Goal: Task Accomplishment & Management: Complete application form

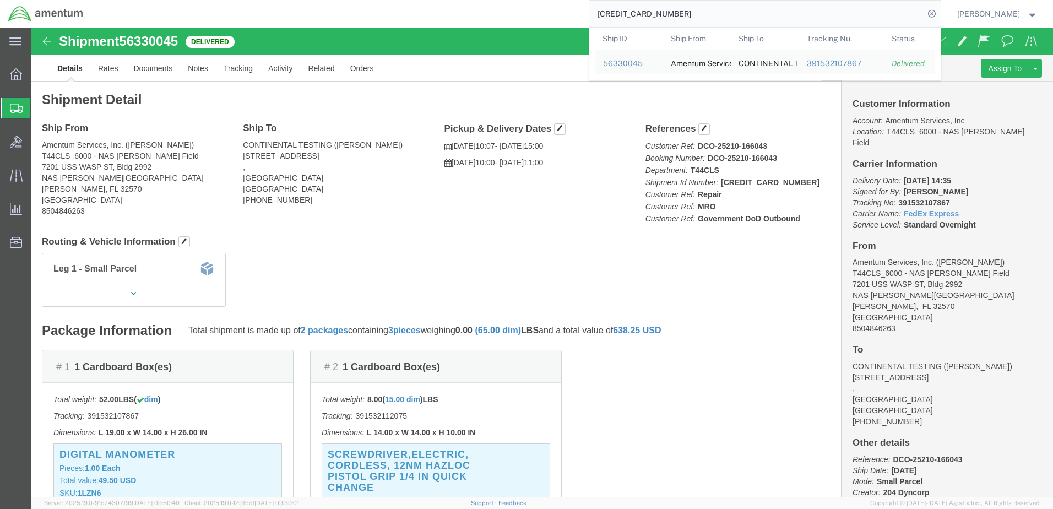
click at [0, 0] on span "Create Shipment" at bounding box center [0, 0] width 0 height 0
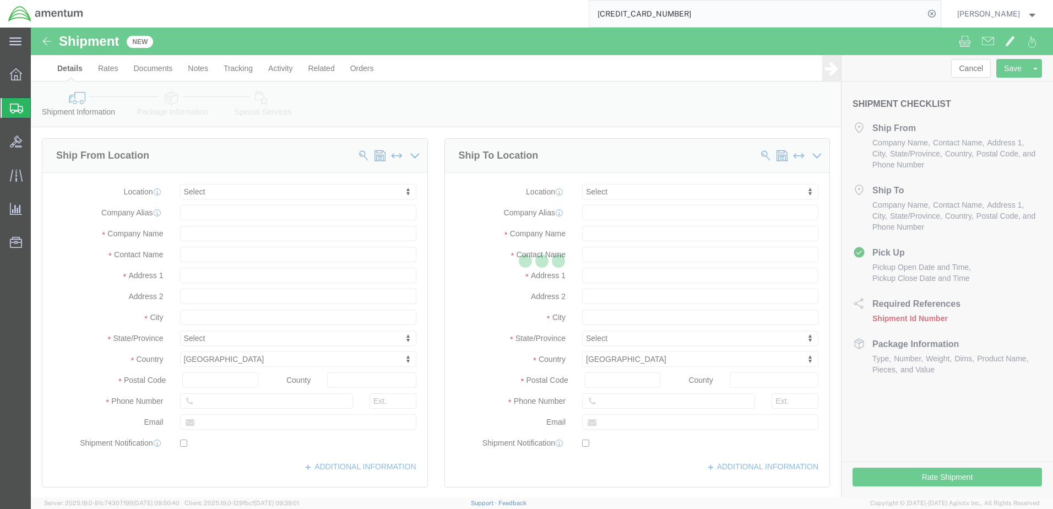
select select
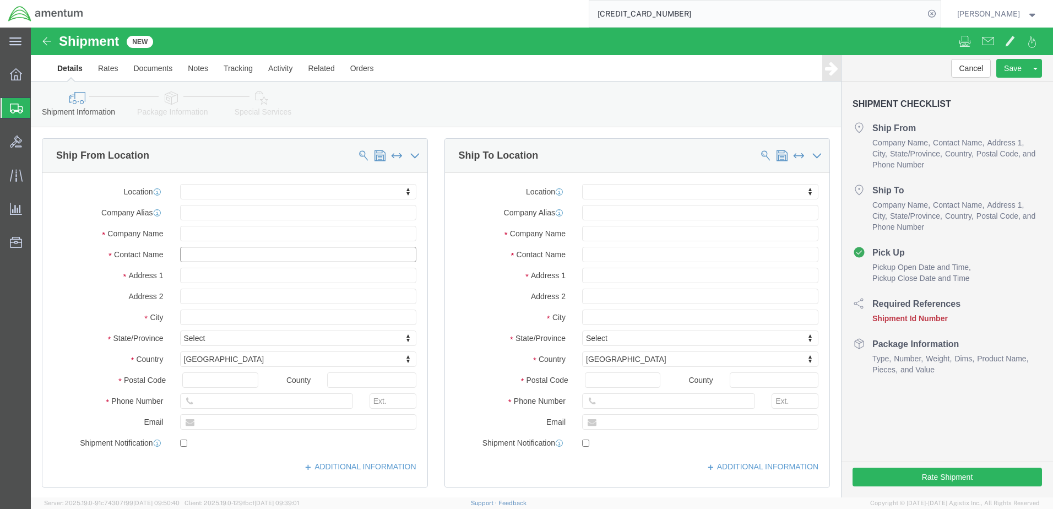
click input "text"
type input "[PERSON_NAME]"
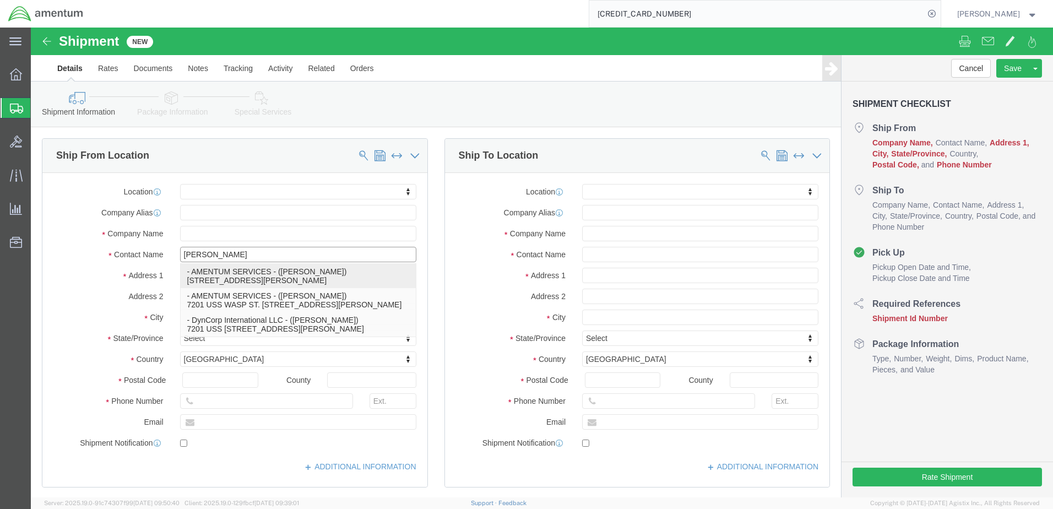
click p "- AMENTUM SERVICES - ([PERSON_NAME]) [STREET_ADDRESS][PERSON_NAME]"
select select
type input "7201 USS WASP ST"
type input "BLDG 2992"
type input "32570"
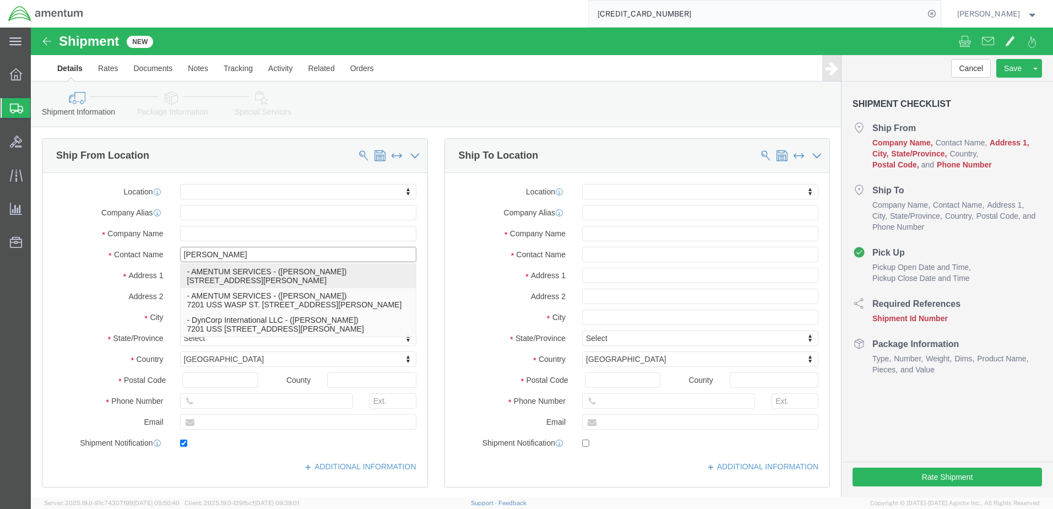
type input "[PHONE_NUMBER]"
type input "[PERSON_NAME][EMAIL_ADDRESS][PERSON_NAME][DOMAIN_NAME]"
checkbox input "true"
type input "AMENTUM SERVICES"
type input "[PERSON_NAME]"
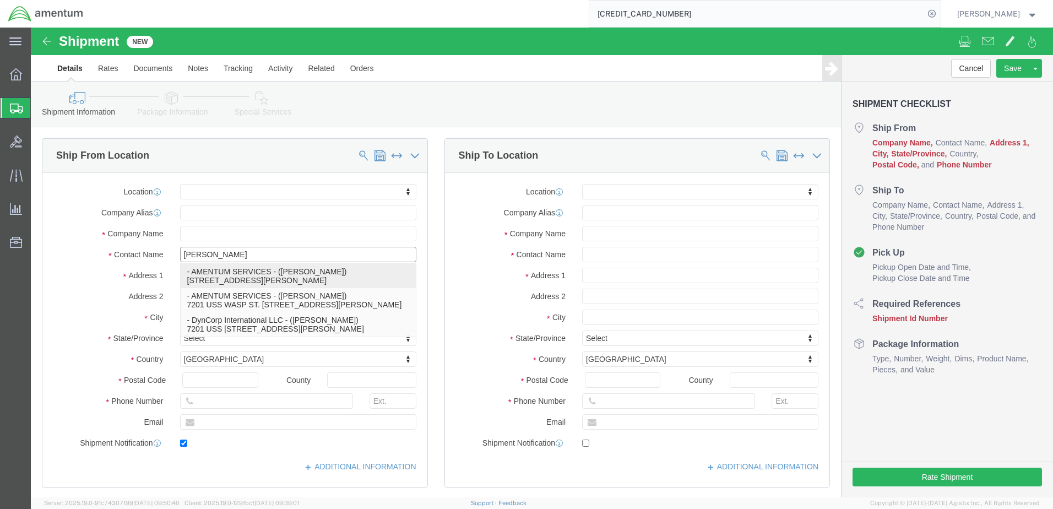
type input "[PERSON_NAME]"
select select "FL"
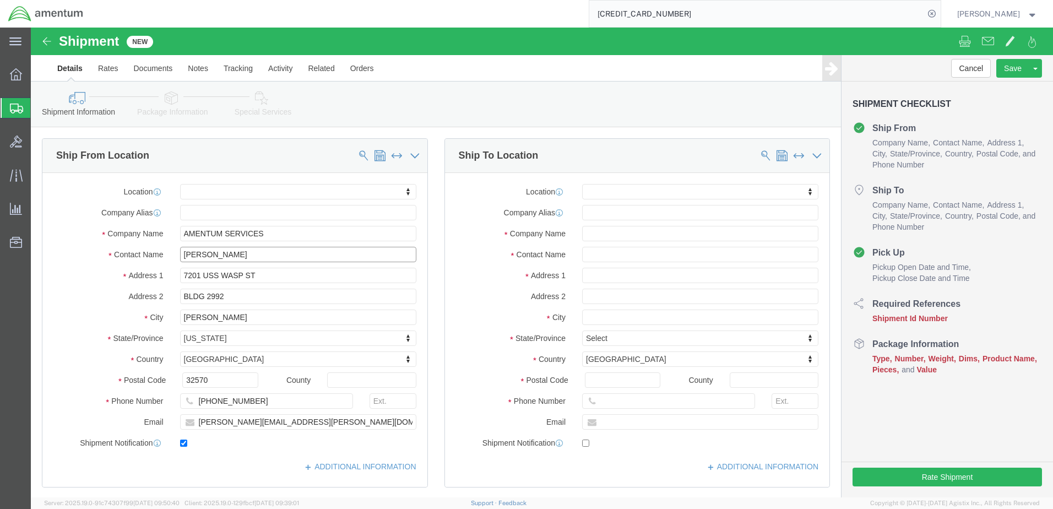
type input "[PERSON_NAME]"
click input "text"
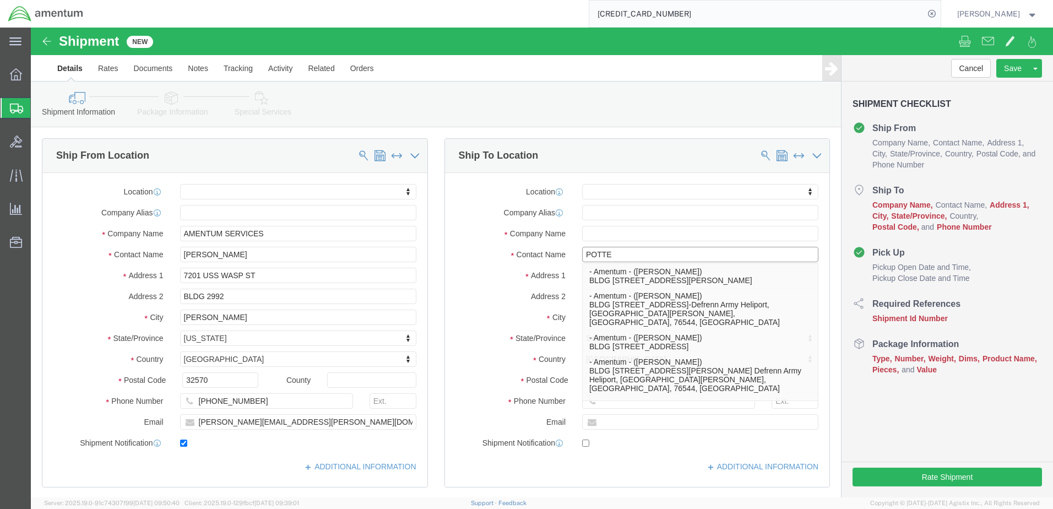
type input "POTTER"
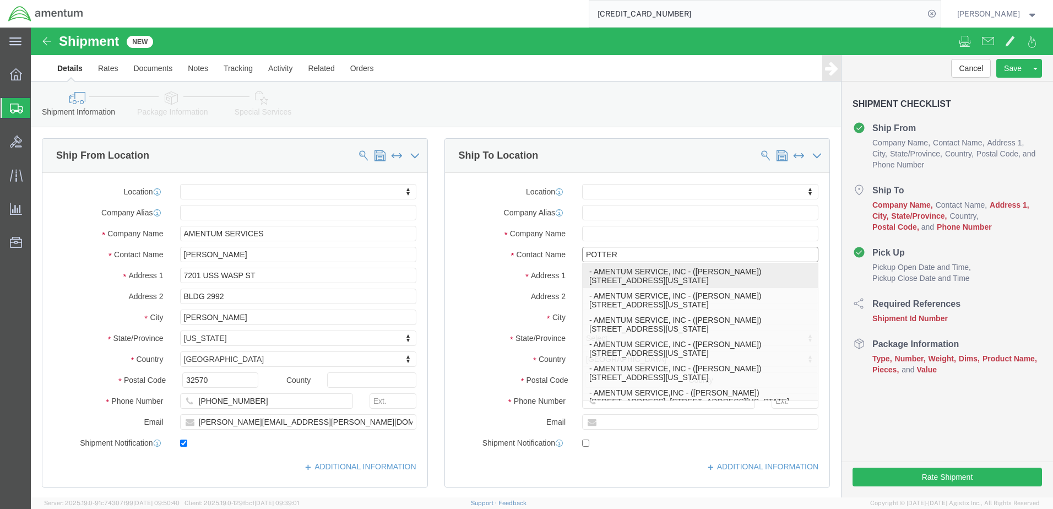
click p "- AMENTUM SERVICE, INC - ([PERSON_NAME]) [STREET_ADDRESS][US_STATE]"
select select
type input "[STREET_ADDRESS]"
type input "BLDG 137"
type input "23460"
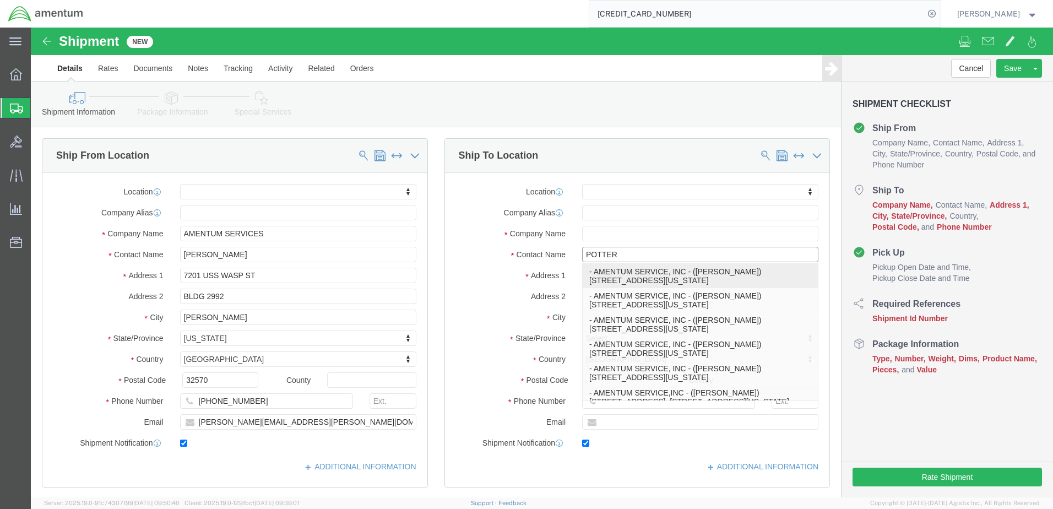
type input "[PHONE_NUMBER]"
type input "[PERSON_NAME][EMAIL_ADDRESS][DOMAIN_NAME]"
checkbox input "true"
type input "AMENTUM SERVICE, INC"
type input "[PERSON_NAME]"
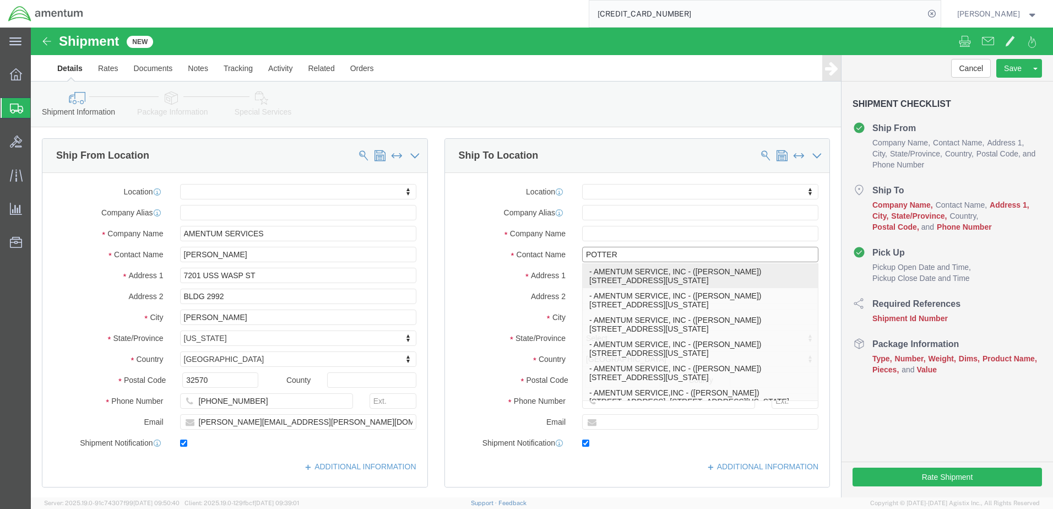
type input "[US_STATE][GEOGRAPHIC_DATA]"
select select "VA"
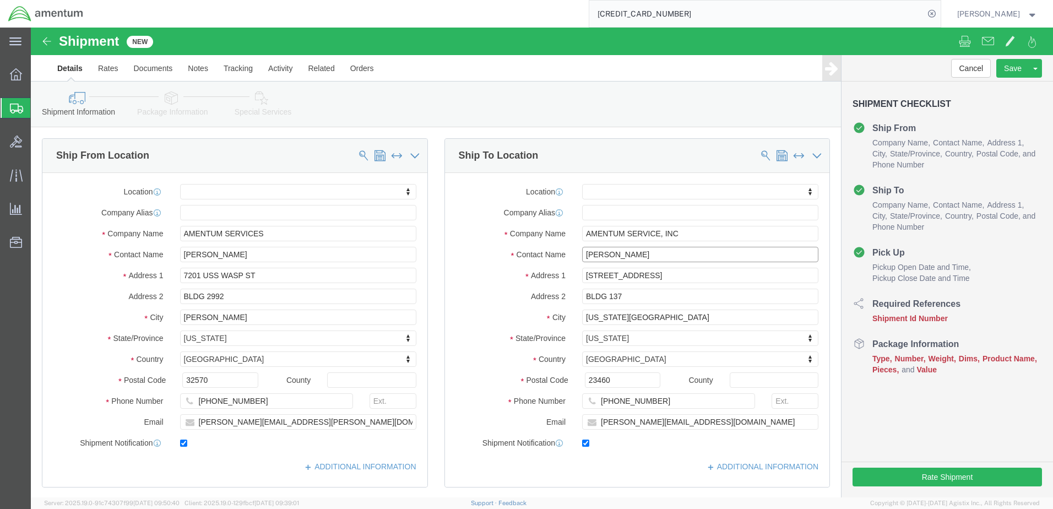
scroll to position [330, 0]
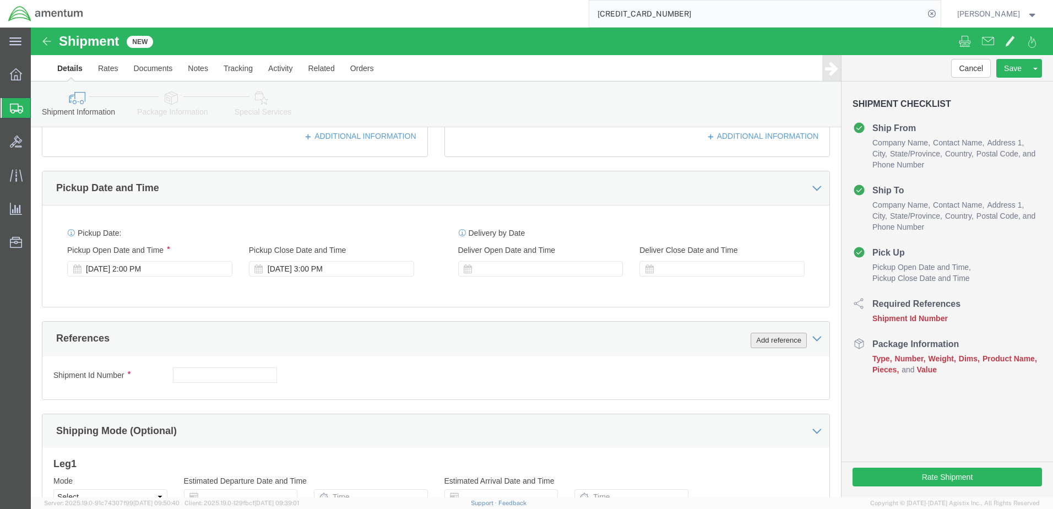
type input "[PERSON_NAME]"
click button "Add reference"
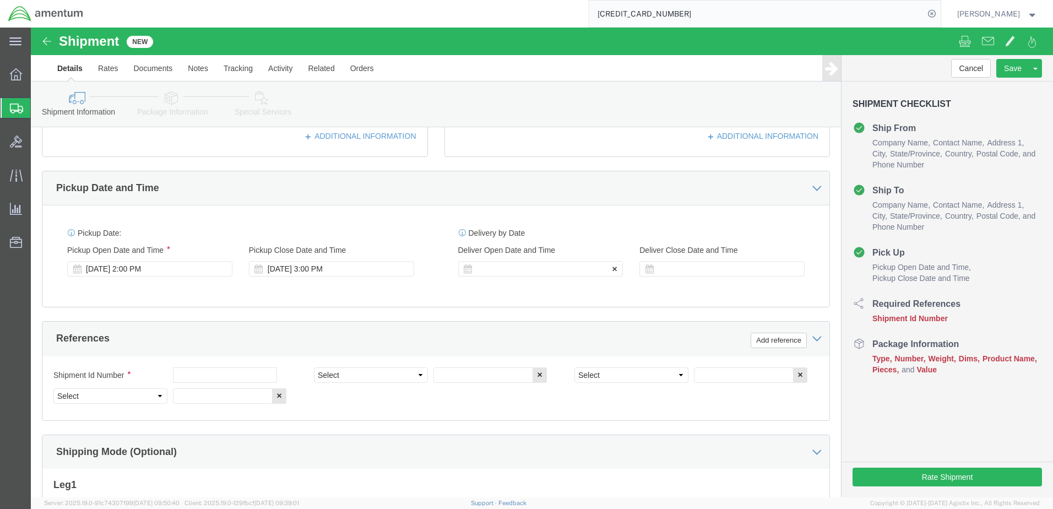
click div
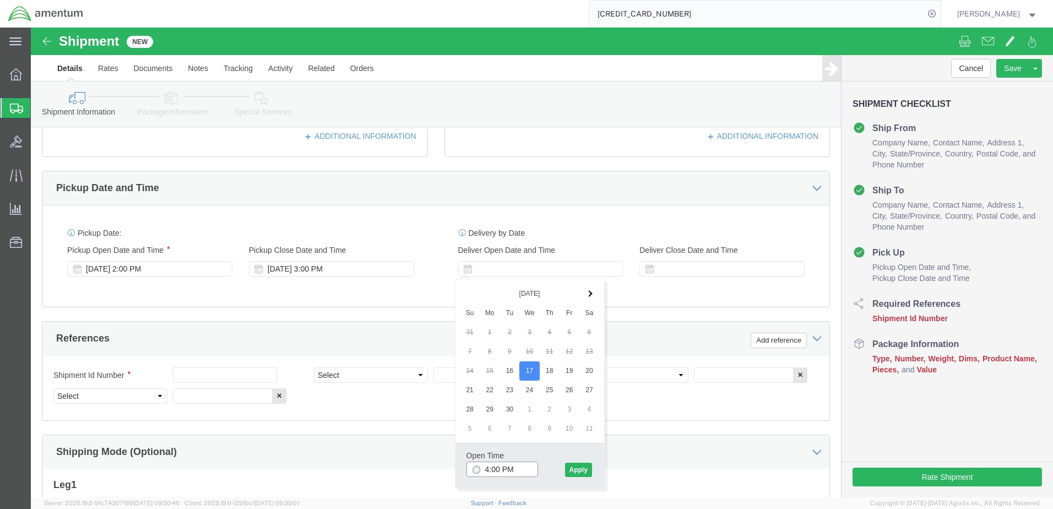
click input "4:00 PM"
type input "7:00 AM"
click button "Apply"
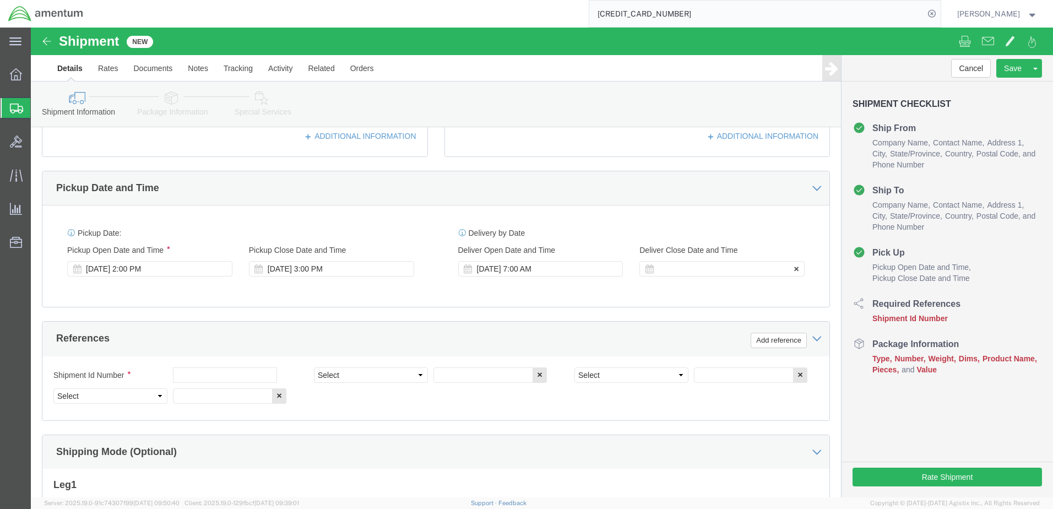
click div
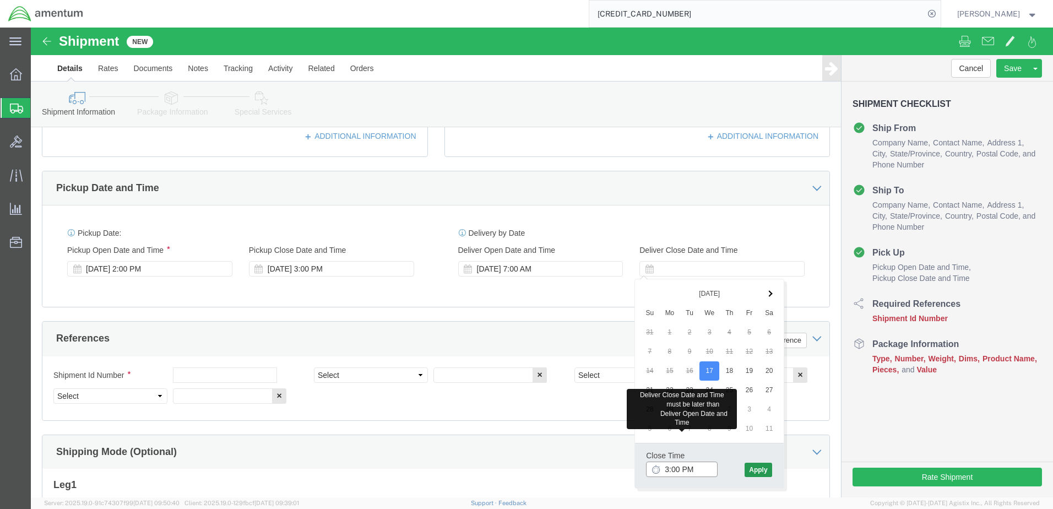
type input "3:00 PM"
click button "Apply"
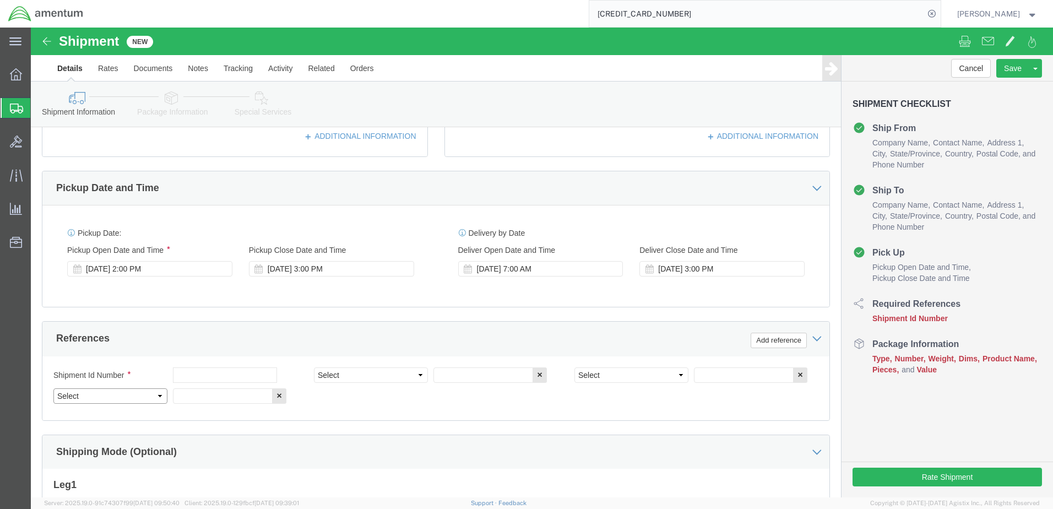
drag, startPoint x: 42, startPoint y: 367, endPoint x: 58, endPoint y: 367, distance: 16.5
click select "Select Account Type Activity ID Airline Appointment Number ASN Batch Request # …"
select select "DEPT"
click select "Select Account Type Activity ID Airline Appointment Number ASN Batch Request # …"
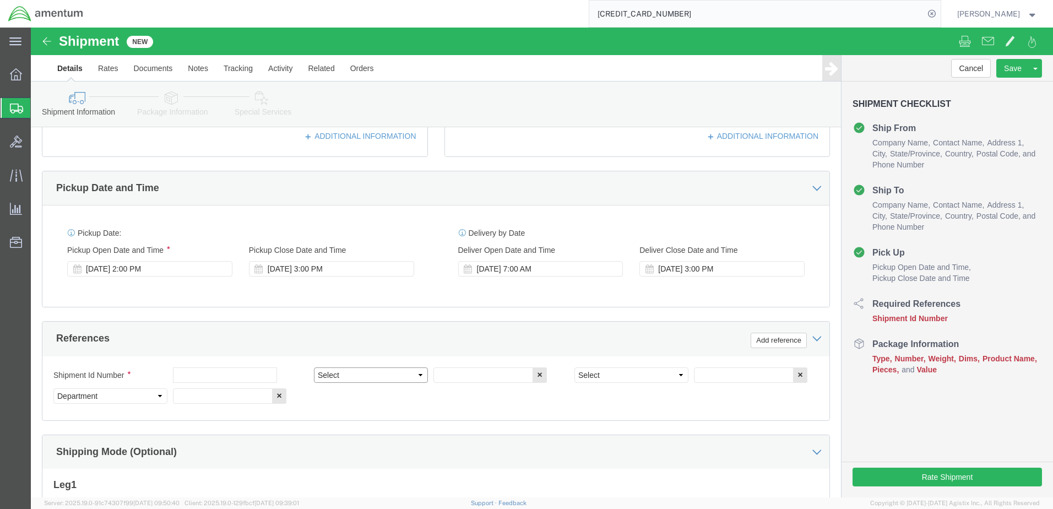
select select "PROJNUM"
click select "Select Account Type Activity ID Airline Appointment Number ASN Batch Request # …"
select select "PCKSLIP"
click select "Select Account Type Activity ID Airline Appointment Number ASN Batch Request # …"
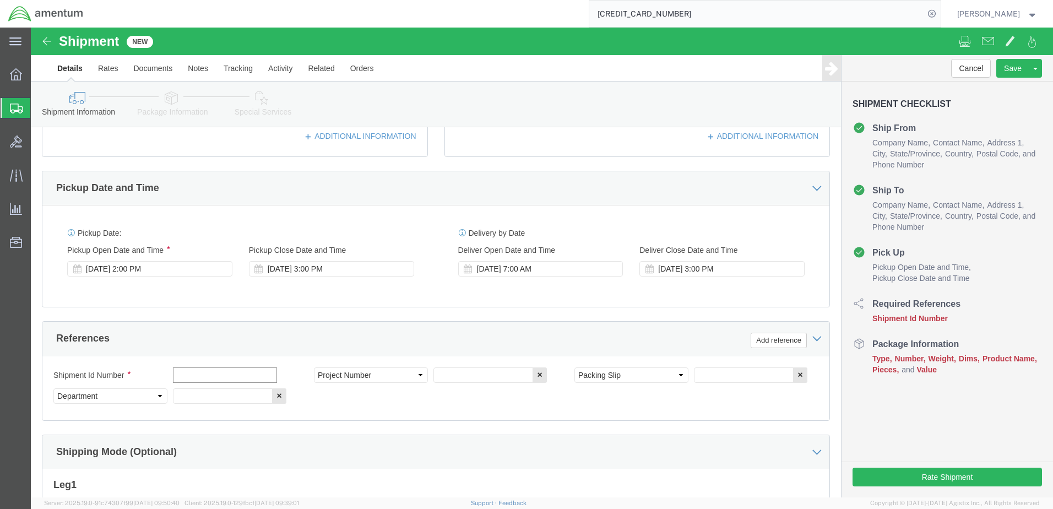
click input "text"
type input "6000"
click input "text"
type input "T44"
click input "text"
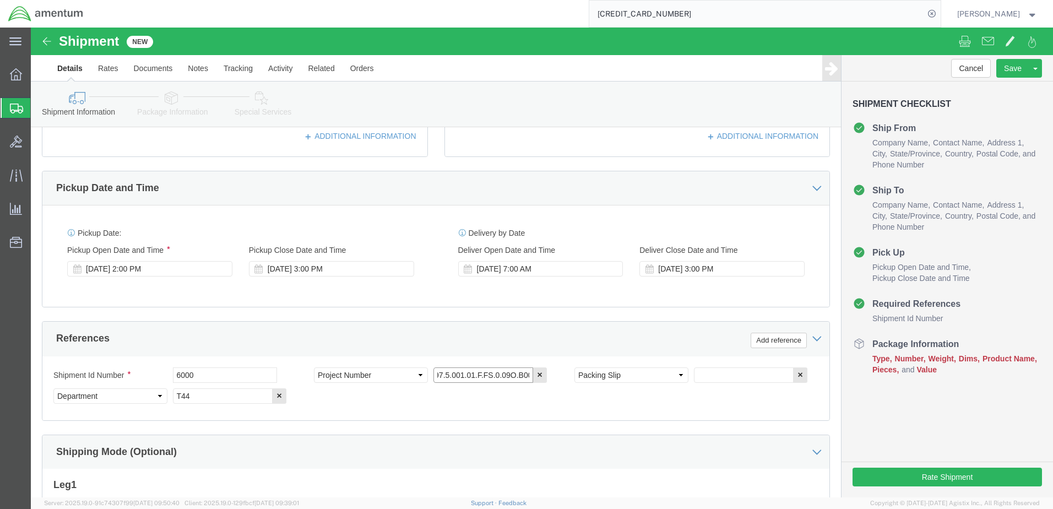
scroll to position [0, 15]
type input "6097.5.001.01.F.FS.0.09O.B00"
click input "text"
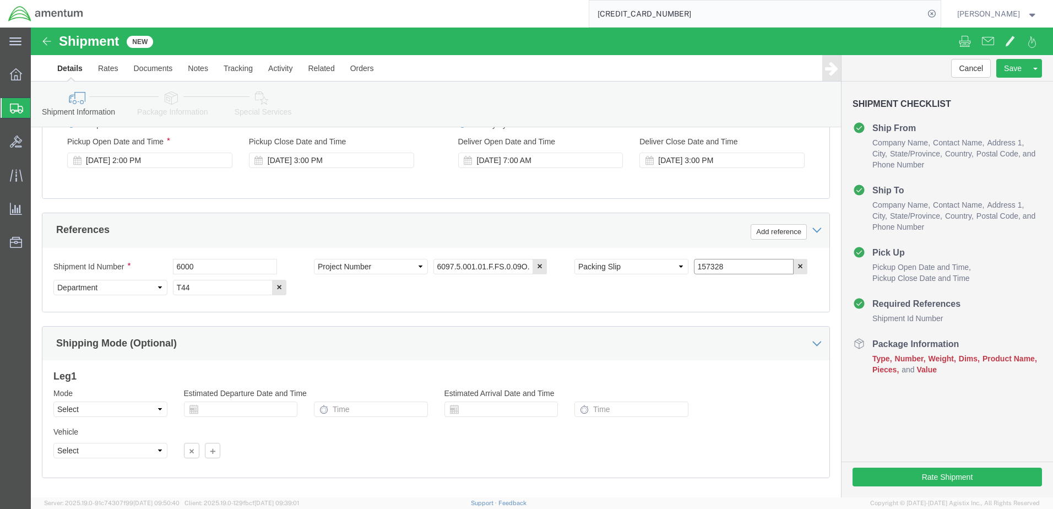
scroll to position [497, 0]
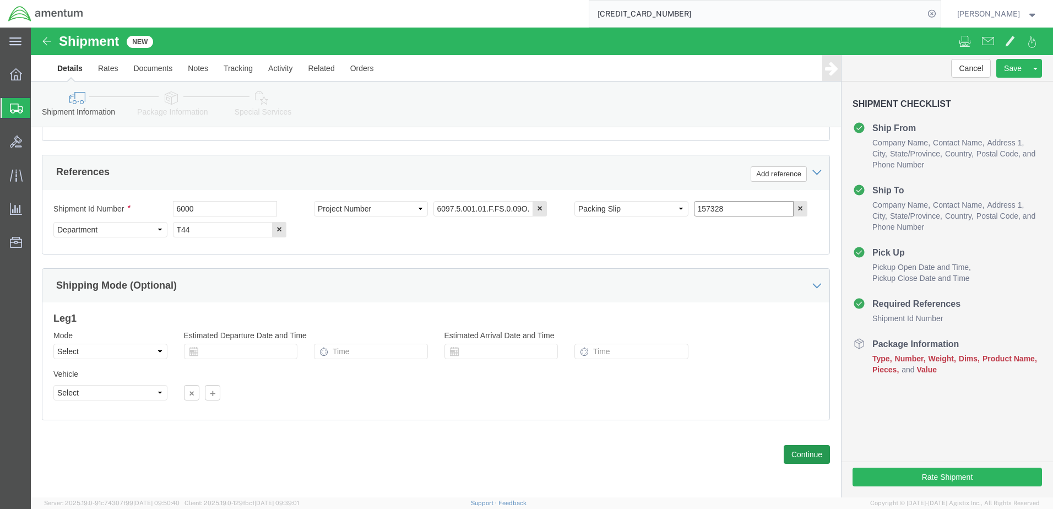
type input "157328"
click button "Continue"
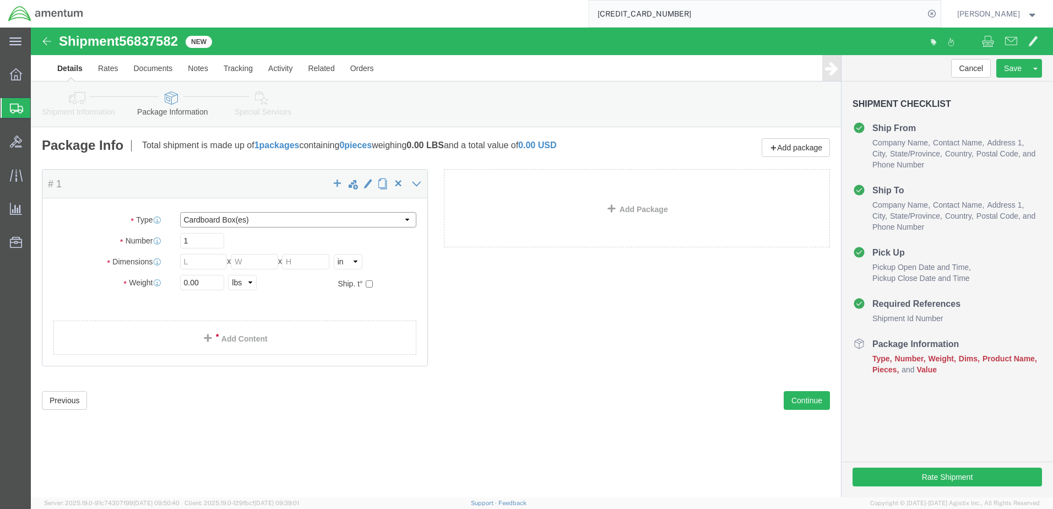
click select "Select BCK Boxes Bale(s) Basket(s) Bolt(s) Bottle(s) Buckets Bulk Bundle(s) Can…"
select select "ENV"
click select "Select BCK Boxes Bale(s) Basket(s) Bolt(s) Bottle(s) Buckets Bulk Bundle(s) Can…"
type input "9.50"
type input "12.50"
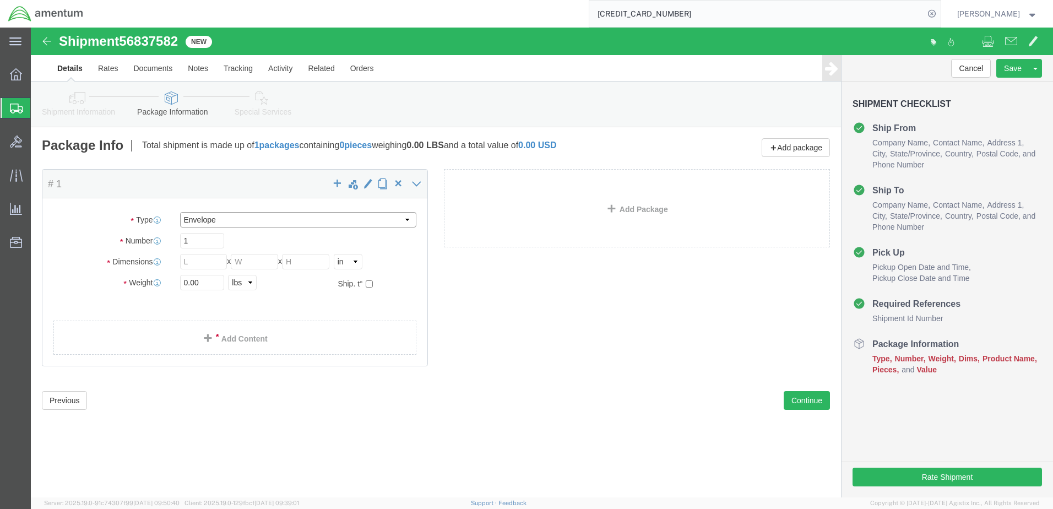
type input "0.25"
type input "1"
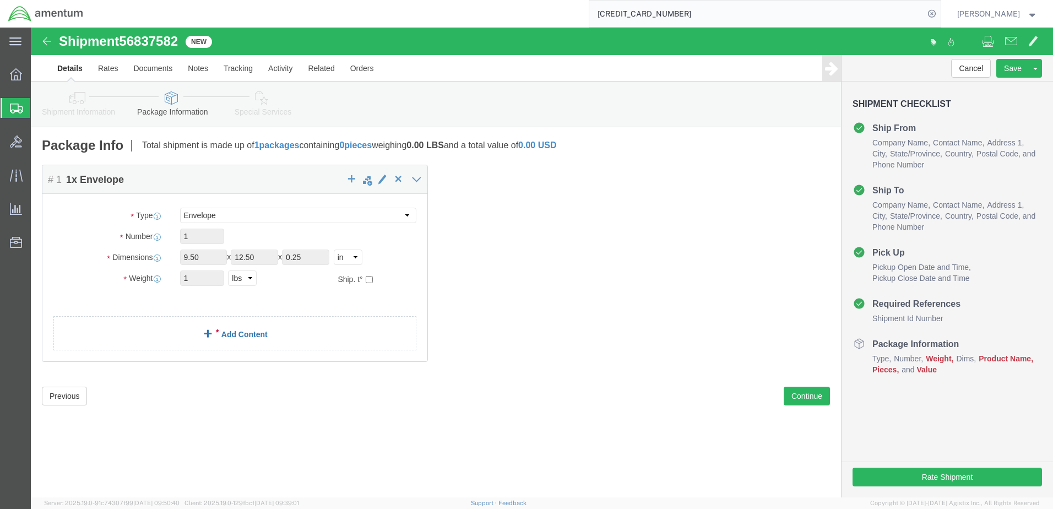
click link "Add Content"
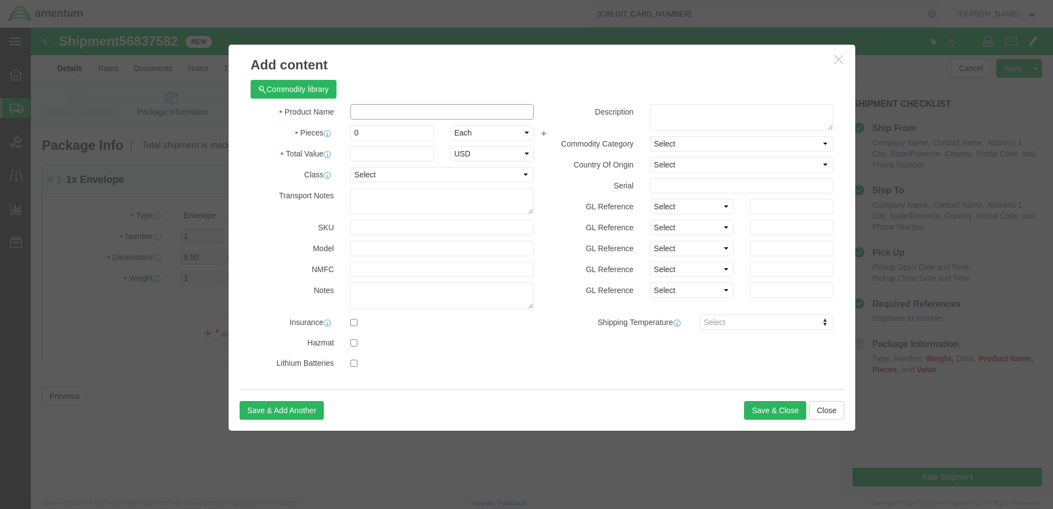
click input "text"
type input "CARD"
drag, startPoint x: 335, startPoint y: 104, endPoint x: 301, endPoint y: 112, distance: 35.7
click div "Pieces 0 Select Bag Barrels 100Board Feet Bottle Box Blister Pack Carats Can Ca…"
type input "1"
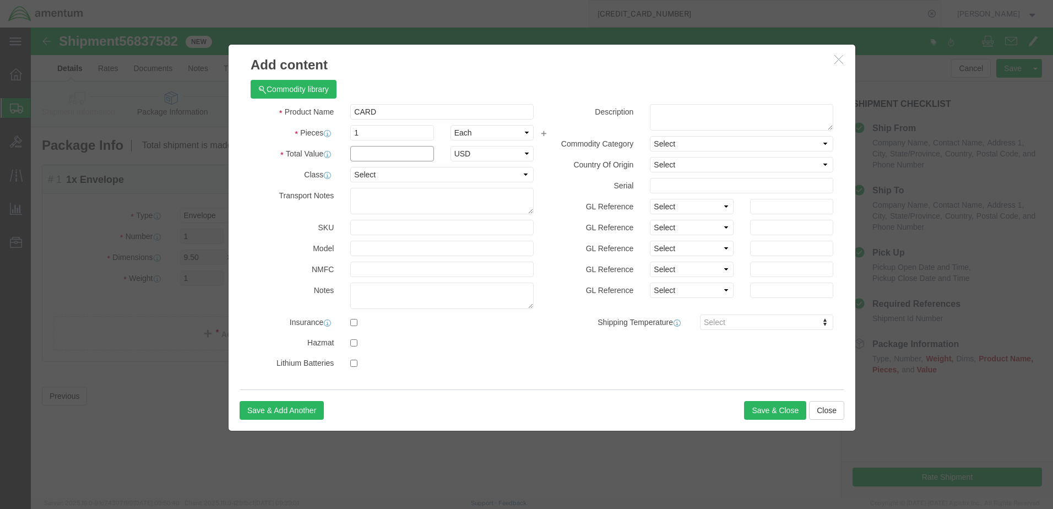
click input "text"
type input "1000"
click button "Save & Close"
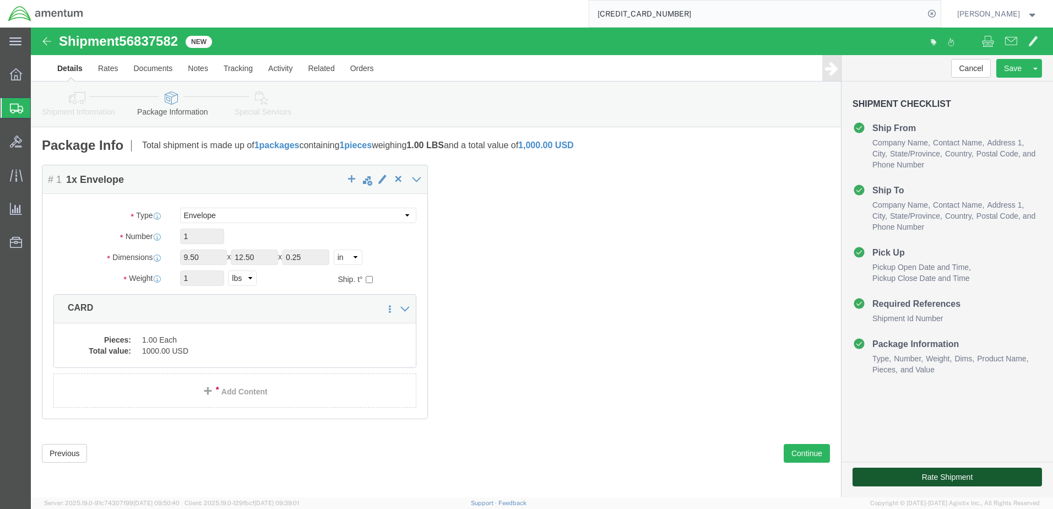
click button "Rate Shipment"
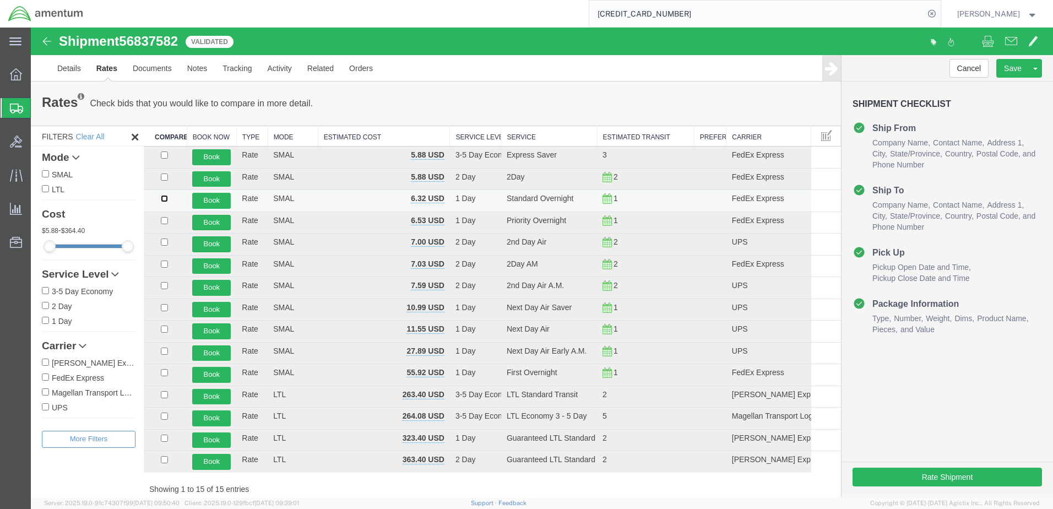
click at [165, 198] on input "checkbox" at bounding box center [164, 198] width 7 height 7
checkbox input "true"
click at [203, 203] on button "Book" at bounding box center [211, 201] width 39 height 16
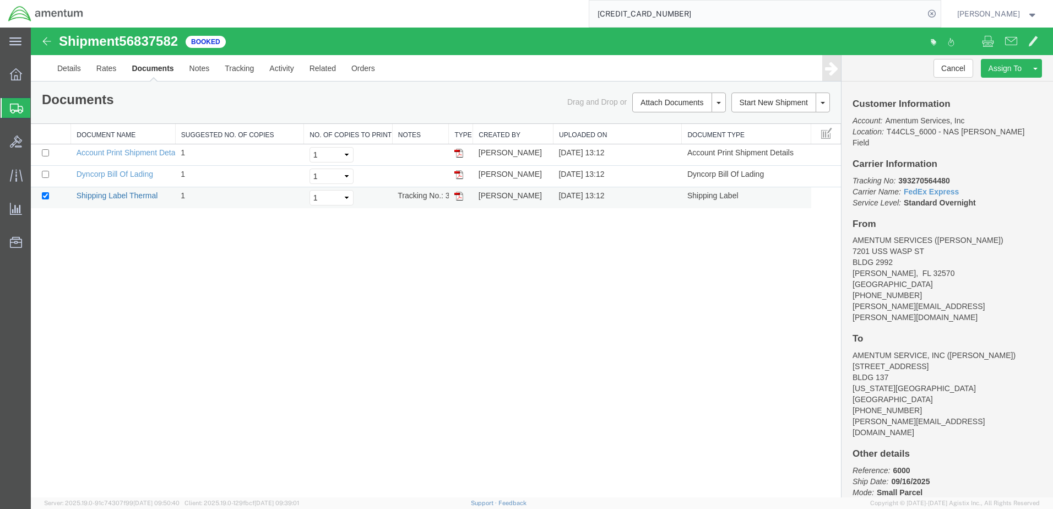
click at [141, 197] on link "Shipping Label Thermal" at bounding box center [117, 195] width 81 height 9
click at [134, 173] on link "Dyncorp Bill Of Lading" at bounding box center [115, 174] width 77 height 9
click at [0, 0] on span "Create Shipment" at bounding box center [0, 0] width 0 height 0
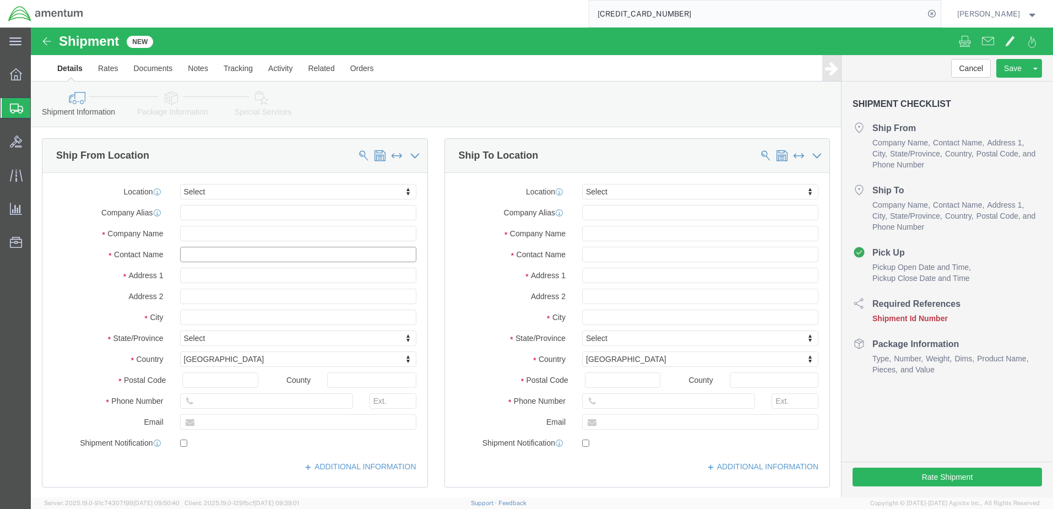
click input "text"
type input "[PERSON_NAME]"
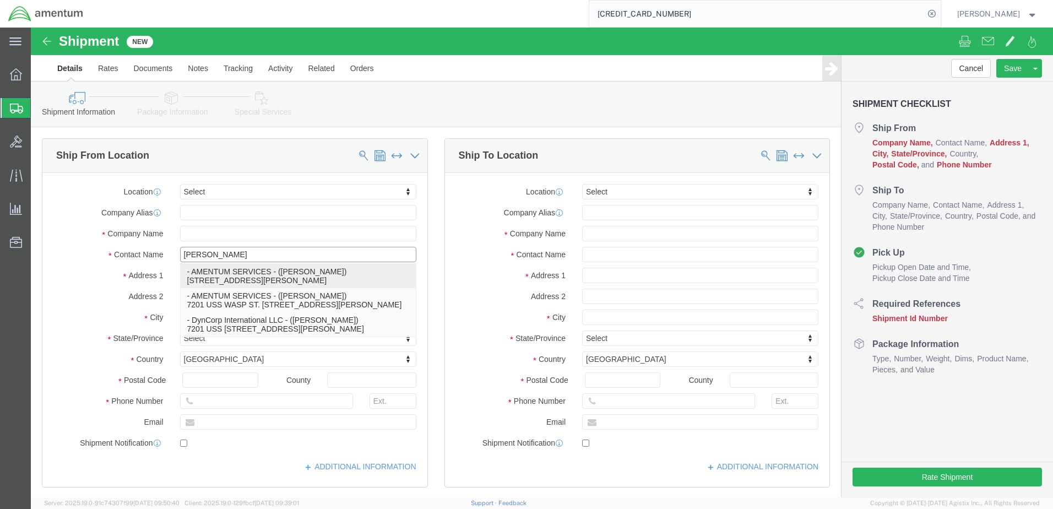
click p "- AMENTUM SERVICES - ([PERSON_NAME]) [STREET_ADDRESS][PERSON_NAME]"
type input "7201 USS WASP ST"
type input "BLDG 2992"
type input "32570"
type input "[PHONE_NUMBER]"
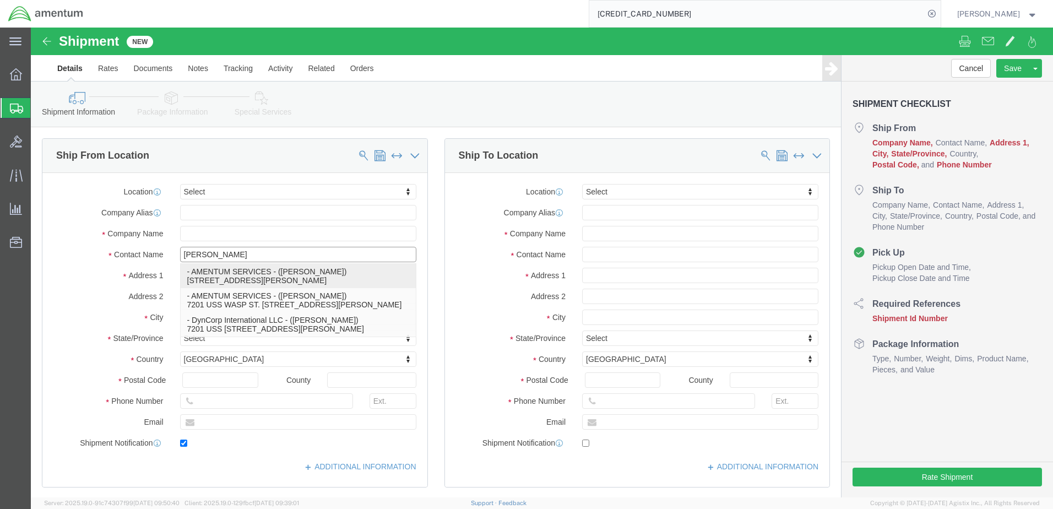
type input "[PERSON_NAME][EMAIL_ADDRESS][PERSON_NAME][DOMAIN_NAME]"
checkbox input "true"
type input "AMENTUM SERVICES"
type input "[PERSON_NAME]"
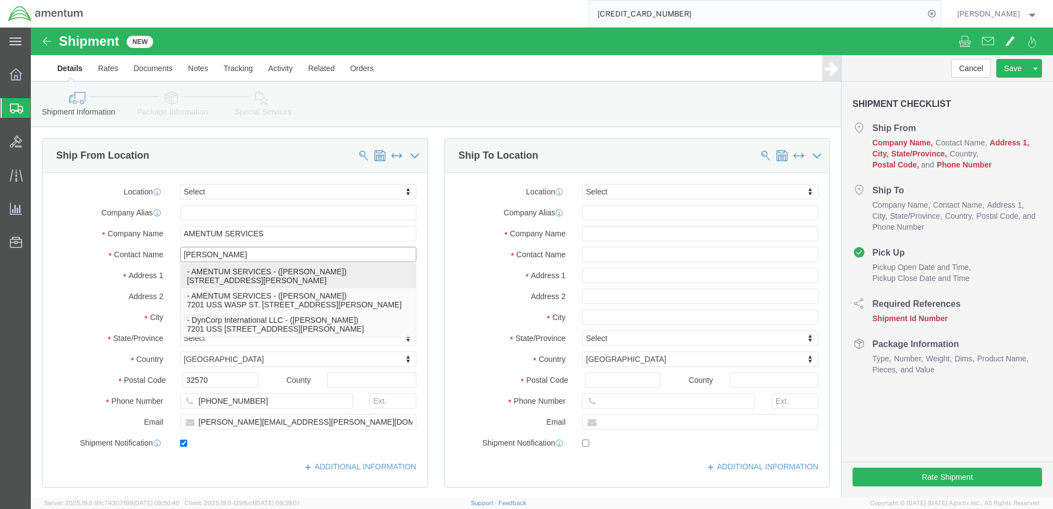
select select "FL"
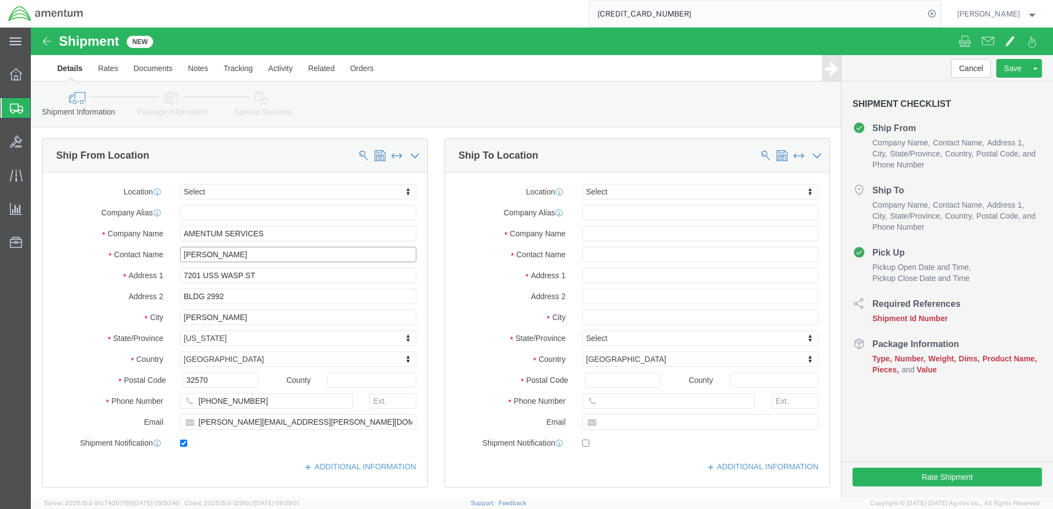
type input "[PERSON_NAME]"
click input "text"
type input "[PERSON_NAME]"
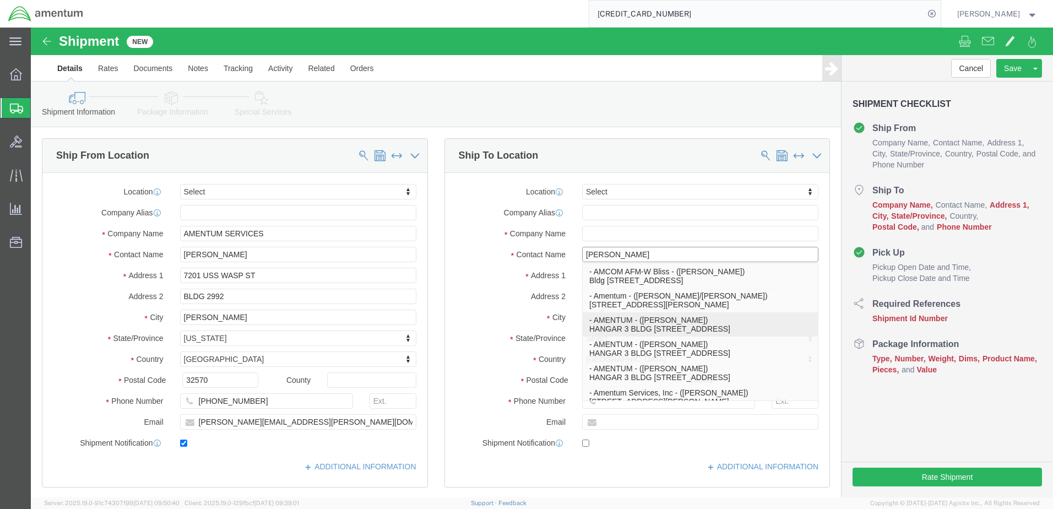
click p "- AMENTUM - ([PERSON_NAME]) HANGAR 3 BLDG 9500 MCAS MIRAMAR, [GEOGRAPHIC_DATA],…"
type input "HANGAR 3 BLDG 9500 MCAS MIRAMAR"
type input "92145"
type input "[GEOGRAPHIC_DATA]"
type input "8583074239"
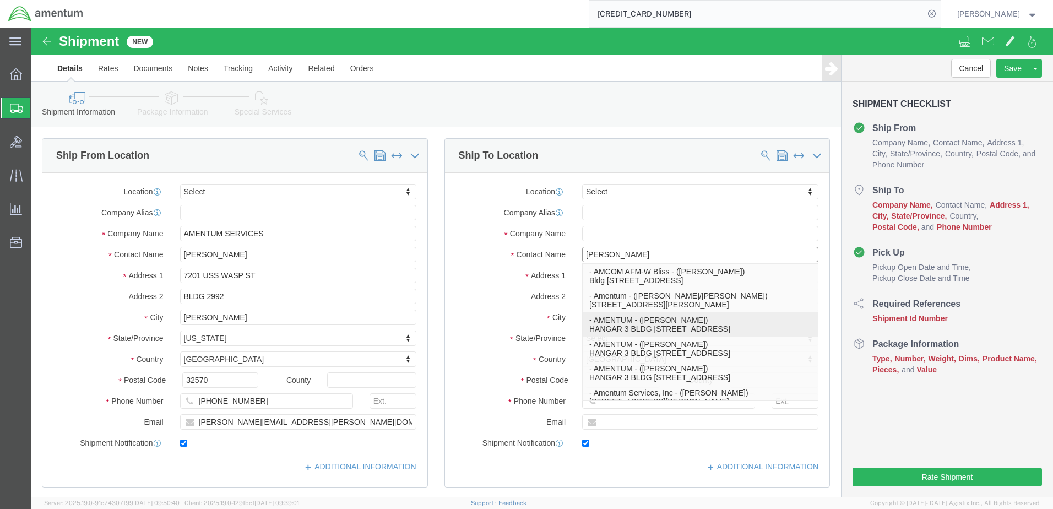
type input "[EMAIL_ADDRESS][DOMAIN_NAME]"
checkbox input "true"
type input "AMENTUM"
type input "[PERSON_NAME]"
type input "[GEOGRAPHIC_DATA]"
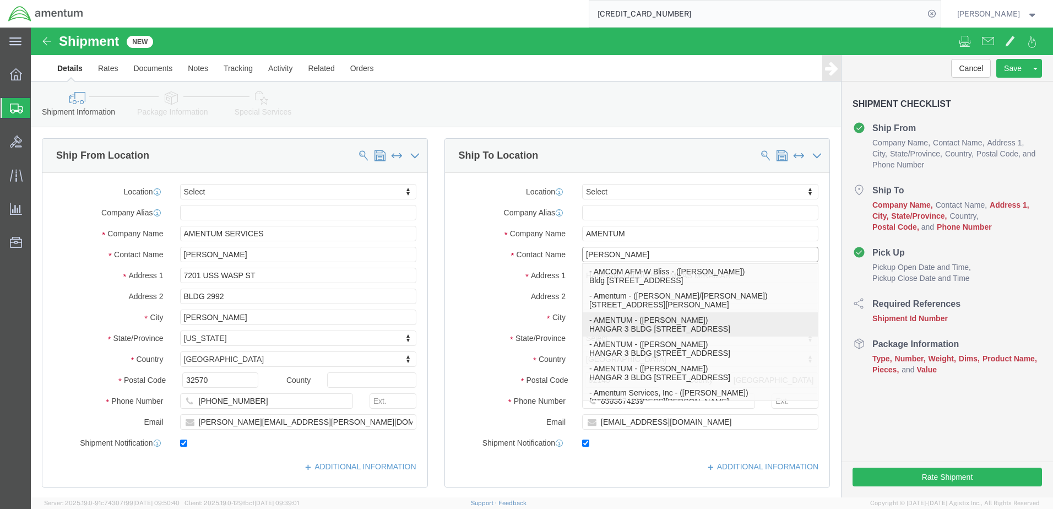
select select "CA"
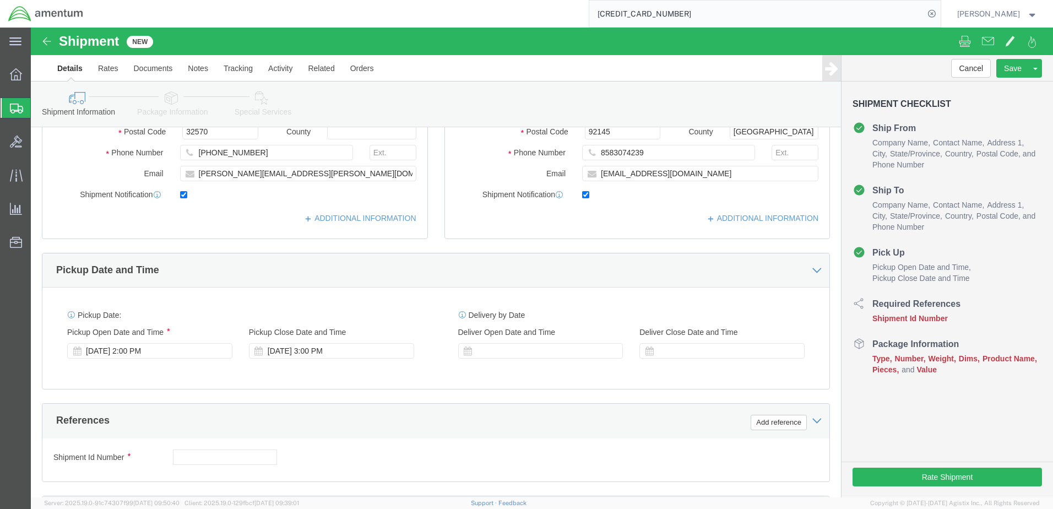
scroll to position [275, 0]
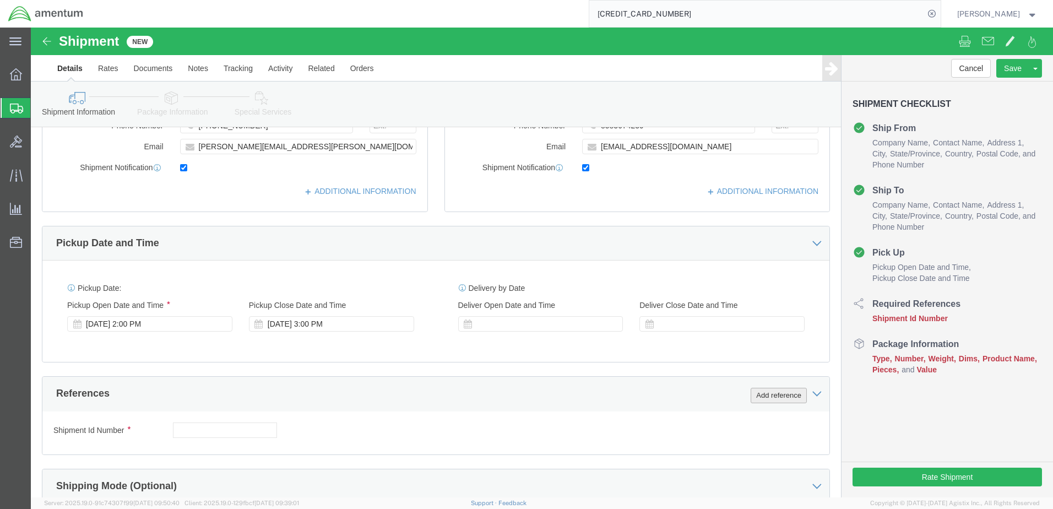
type input "[PERSON_NAME]"
click button "Add reference"
click div
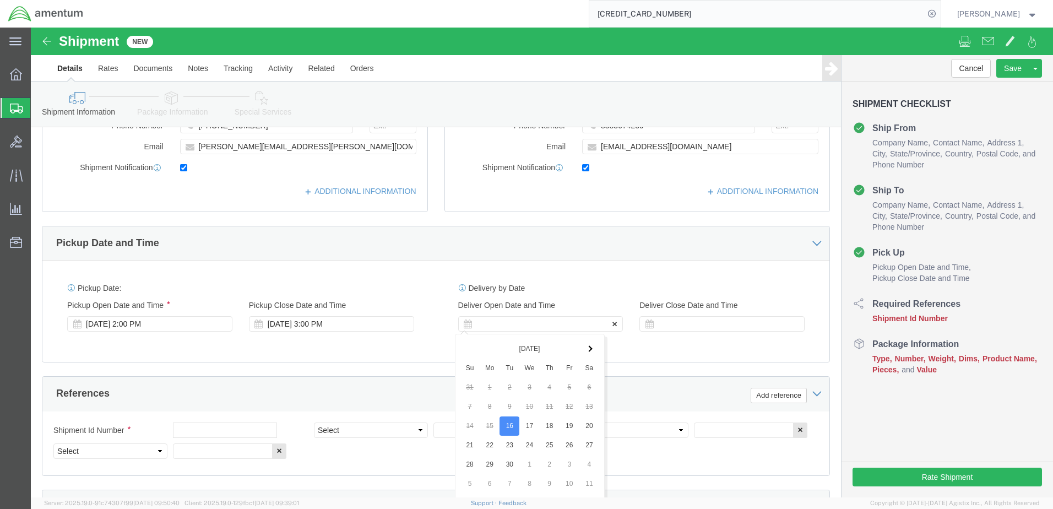
scroll to position [497, 0]
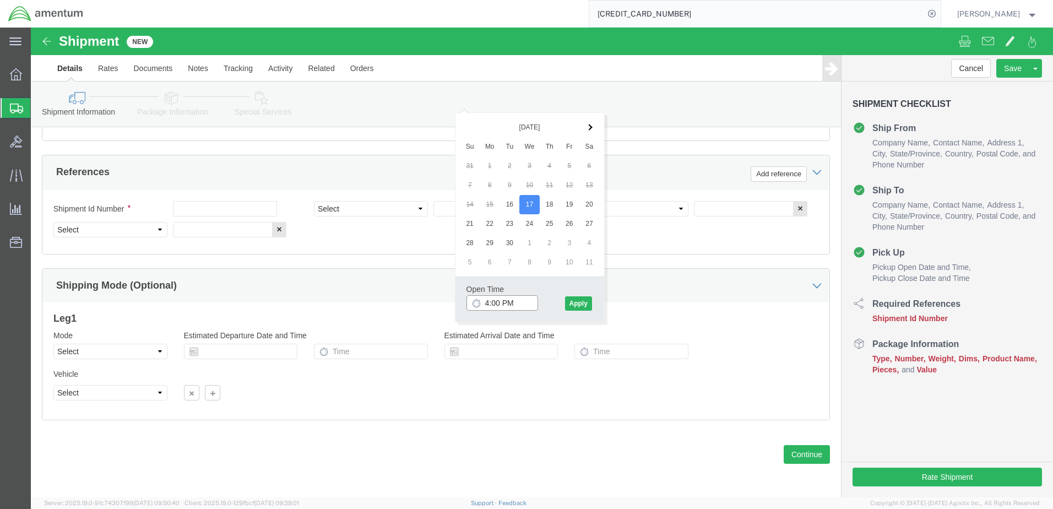
click input "4:00 PM"
type input "7:00 AM"
click button "Apply"
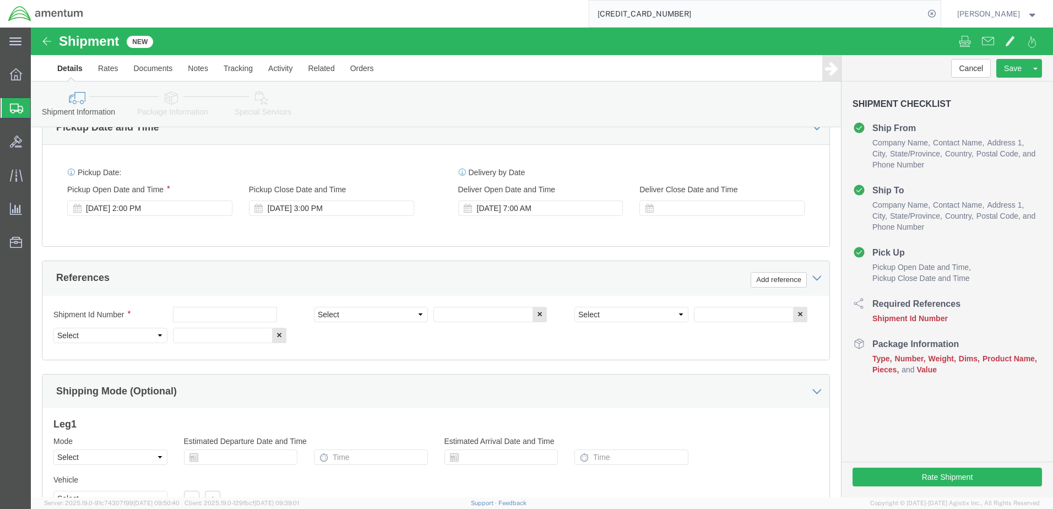
scroll to position [386, 0]
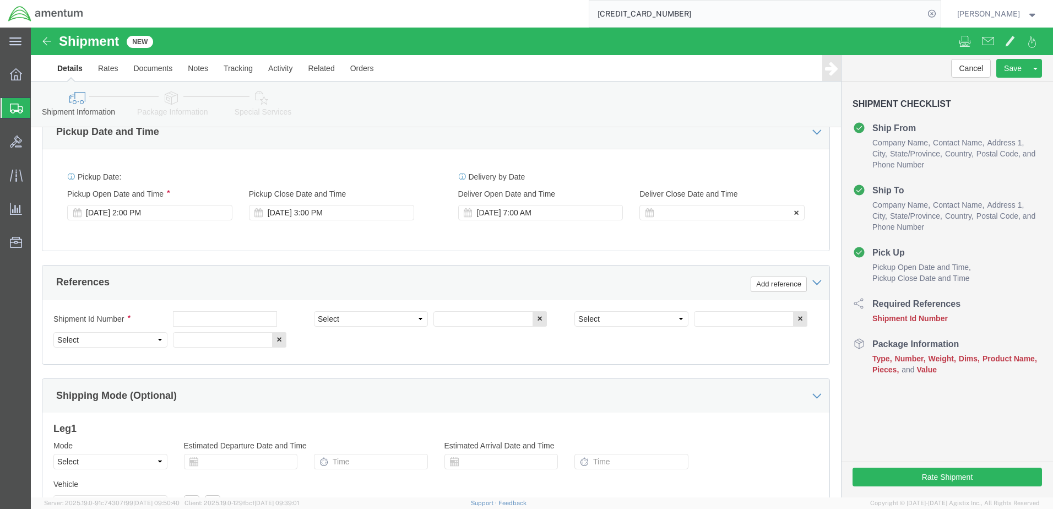
click div
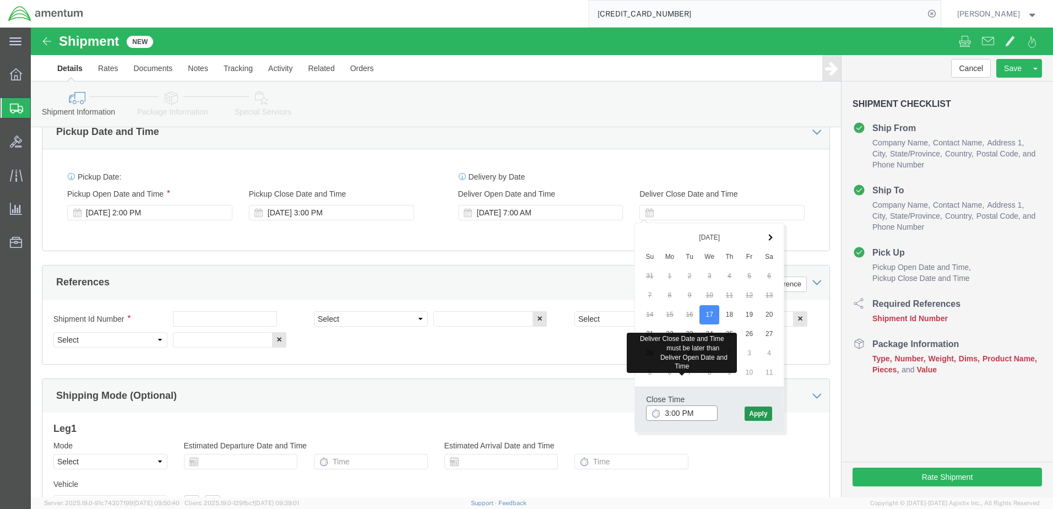
type input "3:00 PM"
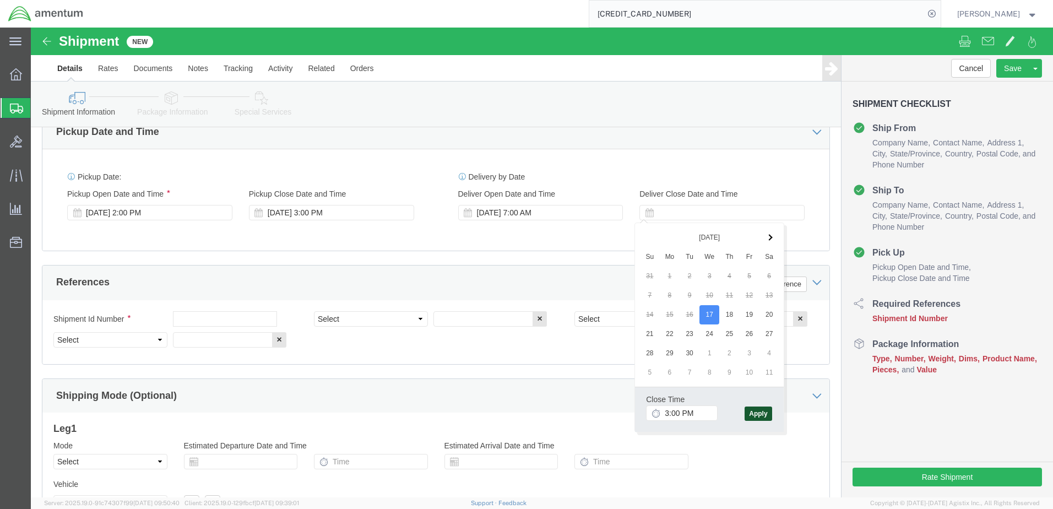
click button "Apply"
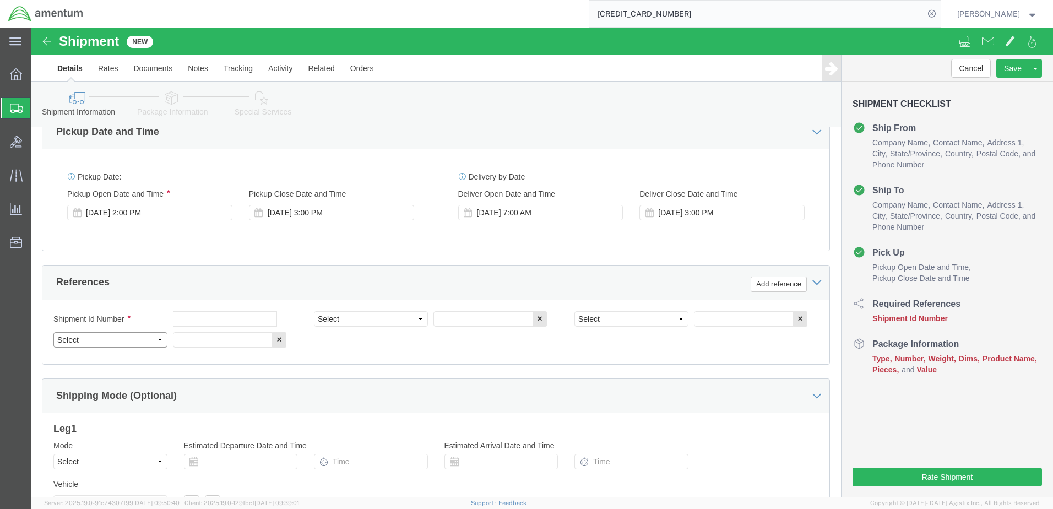
click select "Select Account Type Activity ID Airline Appointment Number ASN Batch Request # …"
select select "DEPT"
click select "Select Account Type Activity ID Airline Appointment Number ASN Batch Request # …"
select select "PROJNUM"
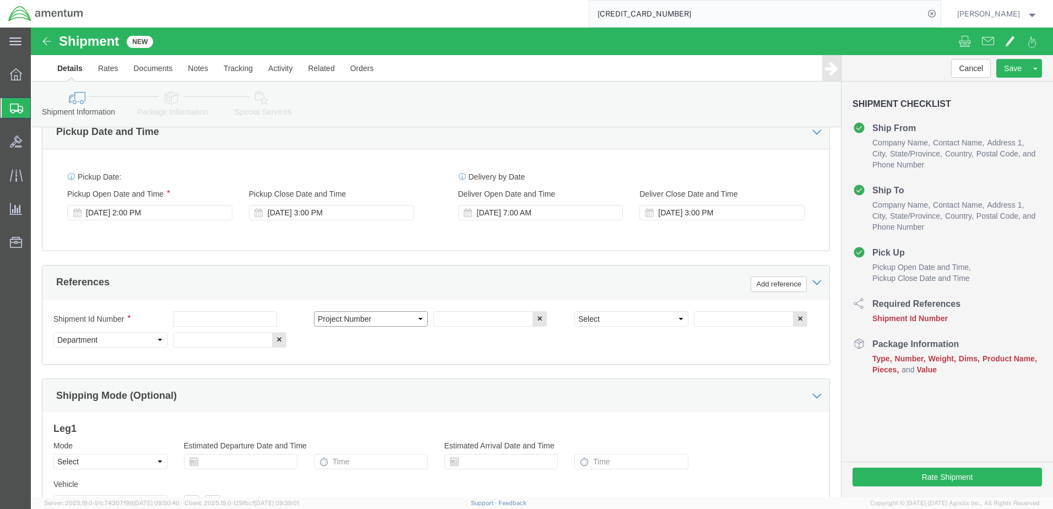
click select "Select Account Type Activity ID Airline Appointment Number ASN Batch Request # …"
select select "PCKSLIP"
click select "Select Account Type Activity ID Airline Appointment Number ASN Batch Request # …"
click input "text"
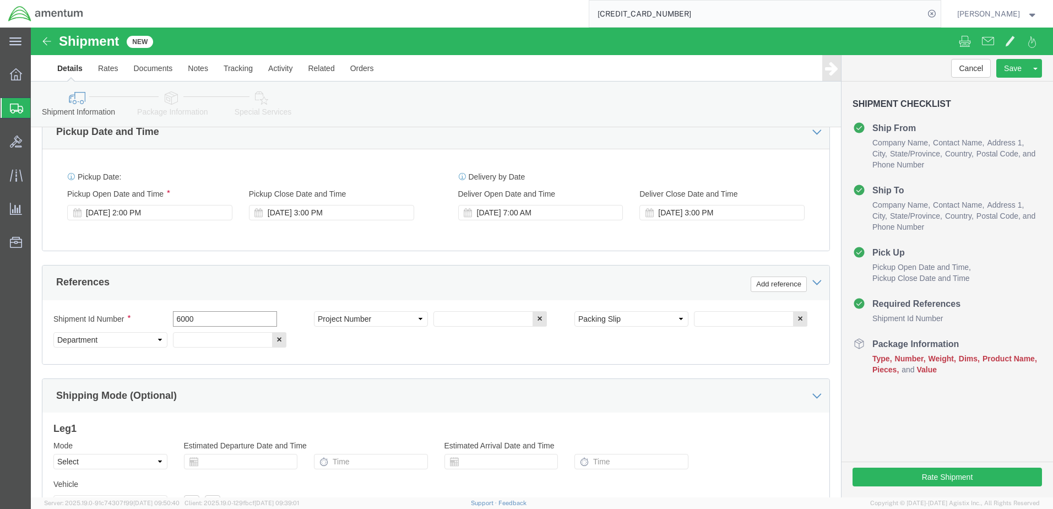
type input "6000"
click input "text"
type input "T44"
click input "text"
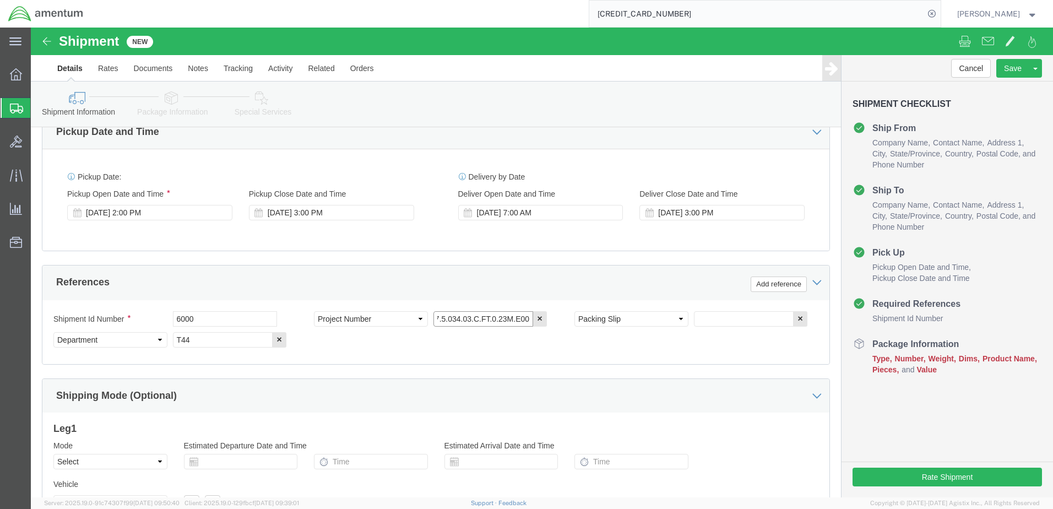
type input "6097.5.034.03.C.FT.0.23M.E00"
click input "text"
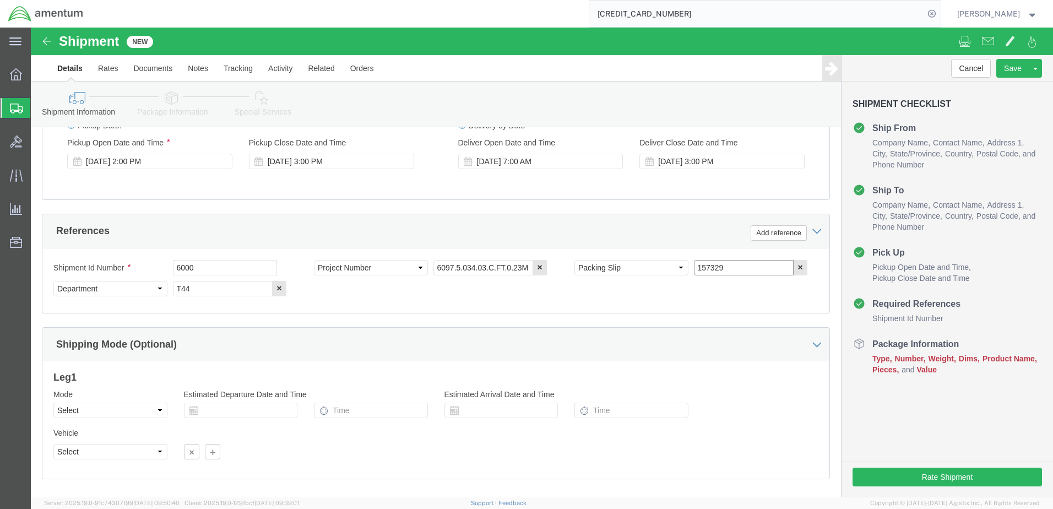
scroll to position [497, 0]
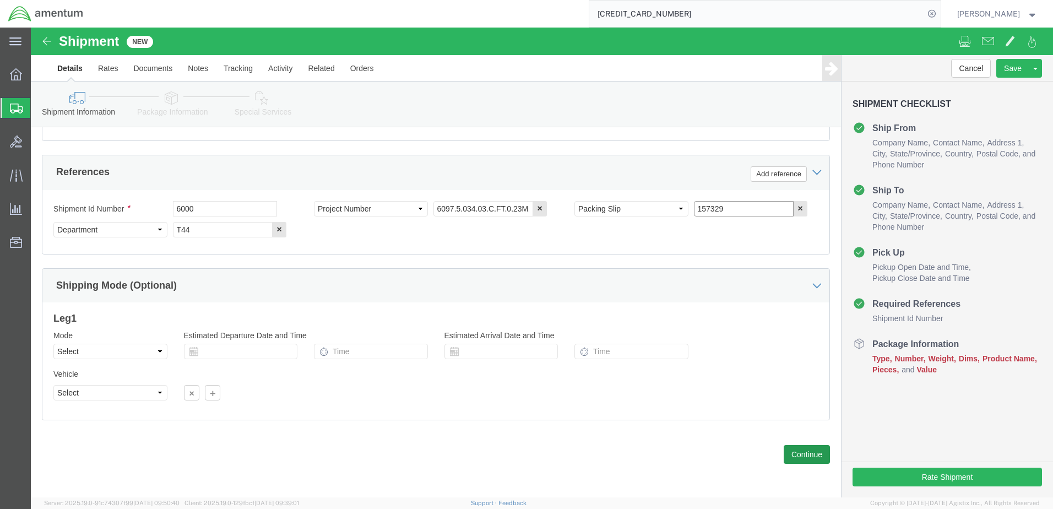
type input "157329"
click button "Continue"
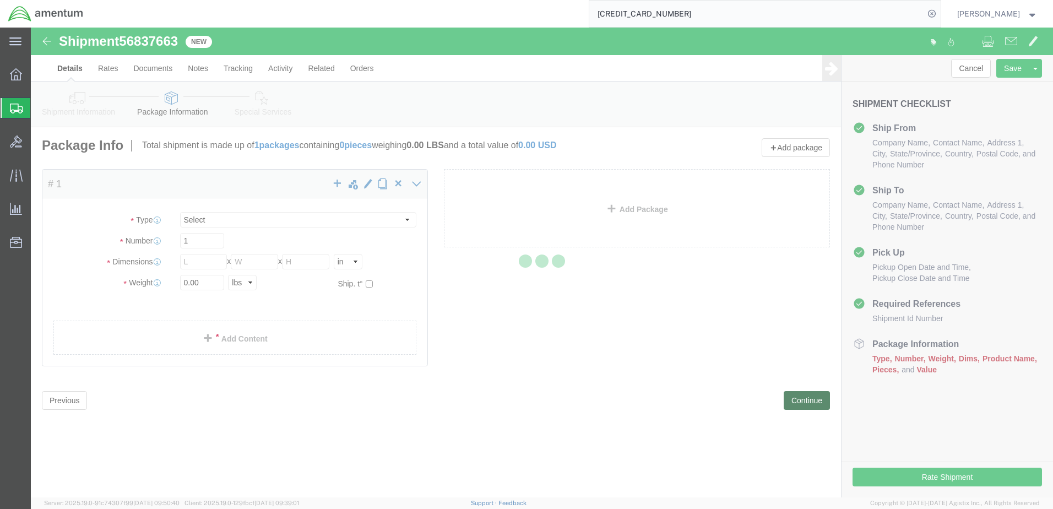
select select "CBOX"
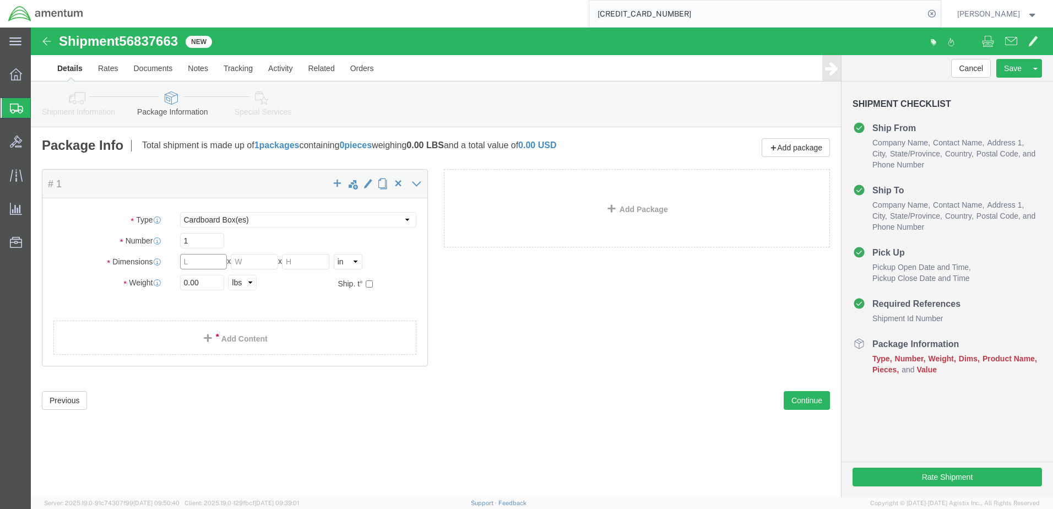
click input "text"
type input "11"
type input "9"
type input "7"
click input "0.00"
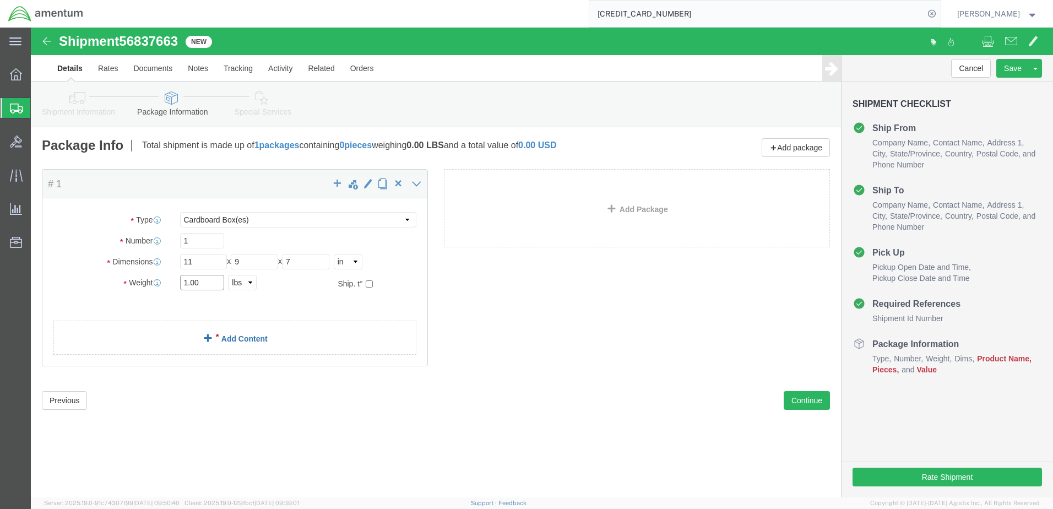
type input "1.00"
click link "Add Content"
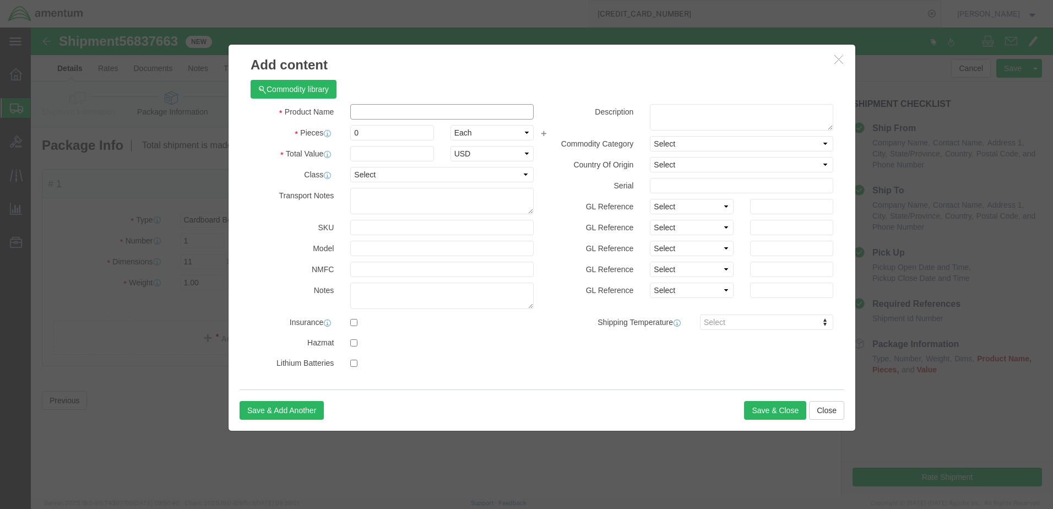
click input "text"
type input "A/C PARTS"
click input "0"
drag, startPoint x: 329, startPoint y: 104, endPoint x: 323, endPoint y: 105, distance: 6.6
click input "0"
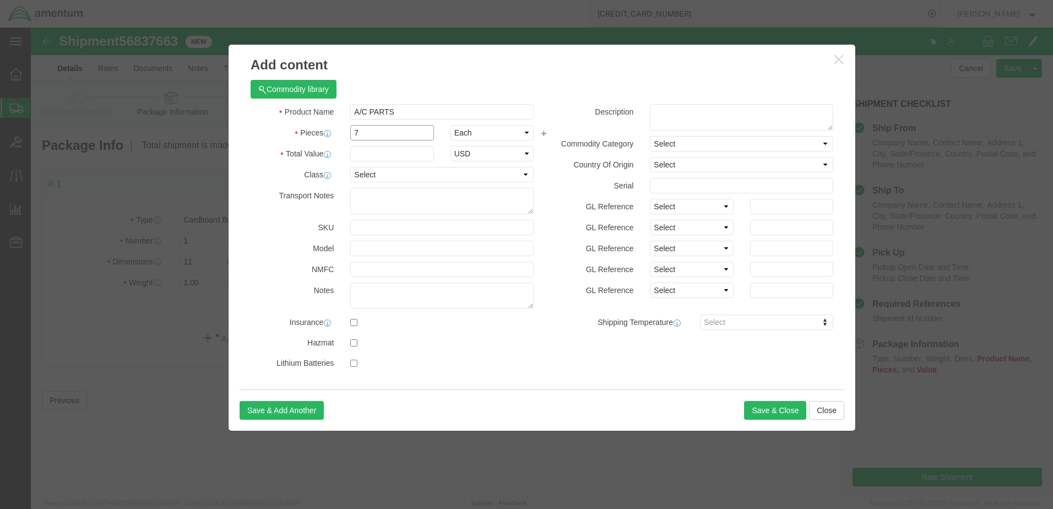
type input "7"
click input "text"
type input "1"
type input "2000"
click button "Save & Close"
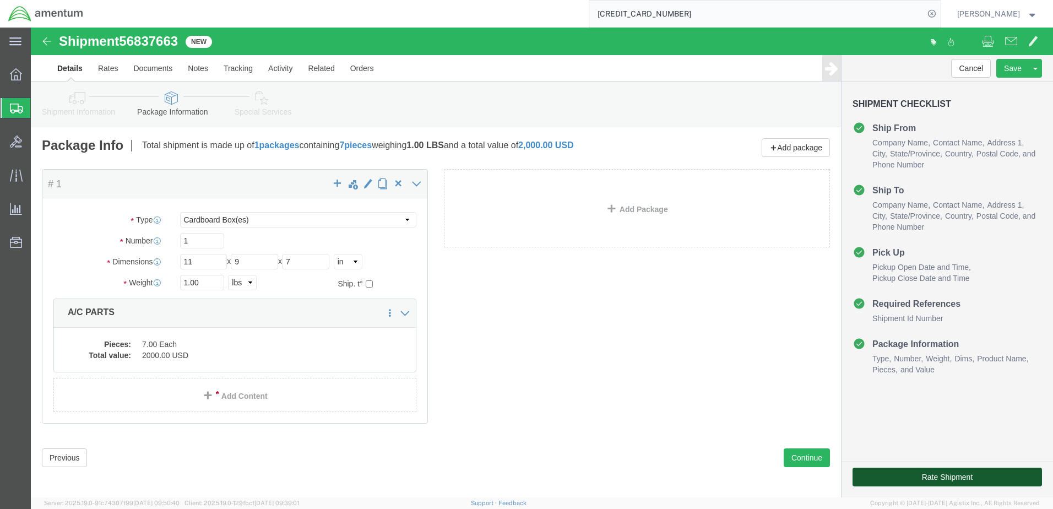
click button "Rate Shipment"
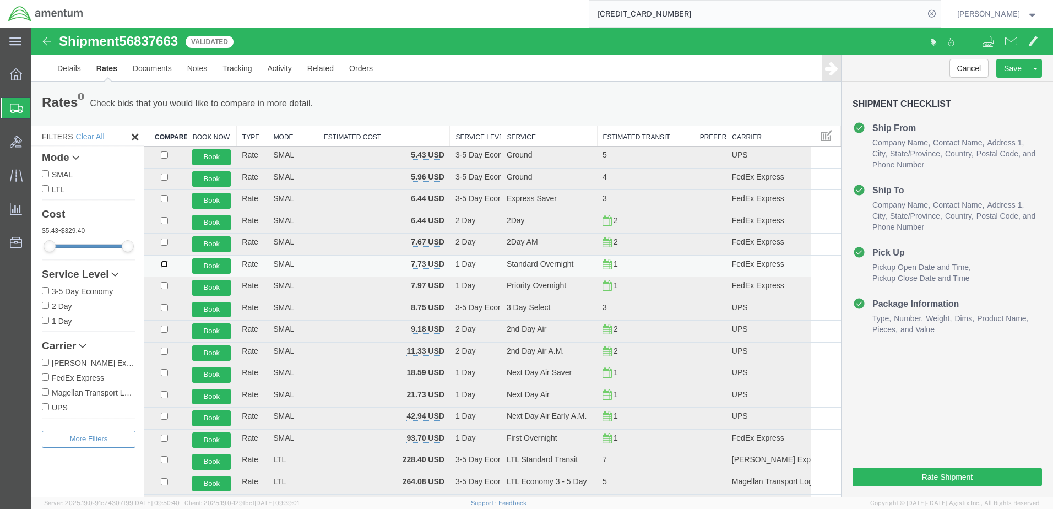
click at [163, 263] on input "checkbox" at bounding box center [164, 263] width 7 height 7
checkbox input "true"
click at [200, 267] on button "Book" at bounding box center [211, 266] width 39 height 16
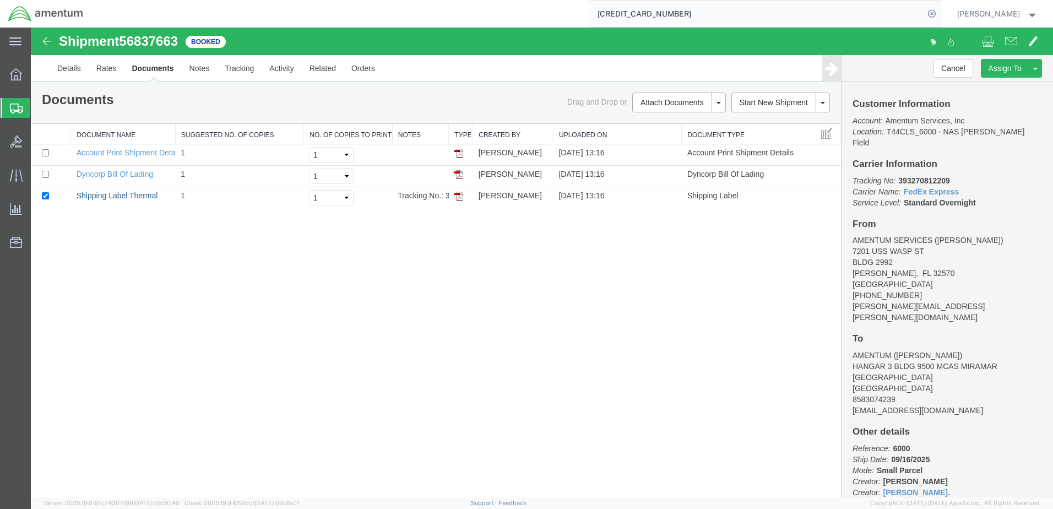
drag, startPoint x: 100, startPoint y: 196, endPoint x: 653, endPoint y: 437, distance: 603.0
click at [100, 196] on link "Shipping Label Thermal" at bounding box center [117, 195] width 81 height 9
drag, startPoint x: 135, startPoint y: 173, endPoint x: 165, endPoint y: 112, distance: 68.2
click at [135, 173] on link "Dyncorp Bill Of Lading" at bounding box center [115, 174] width 77 height 9
